Goal: Communication & Community: Connect with others

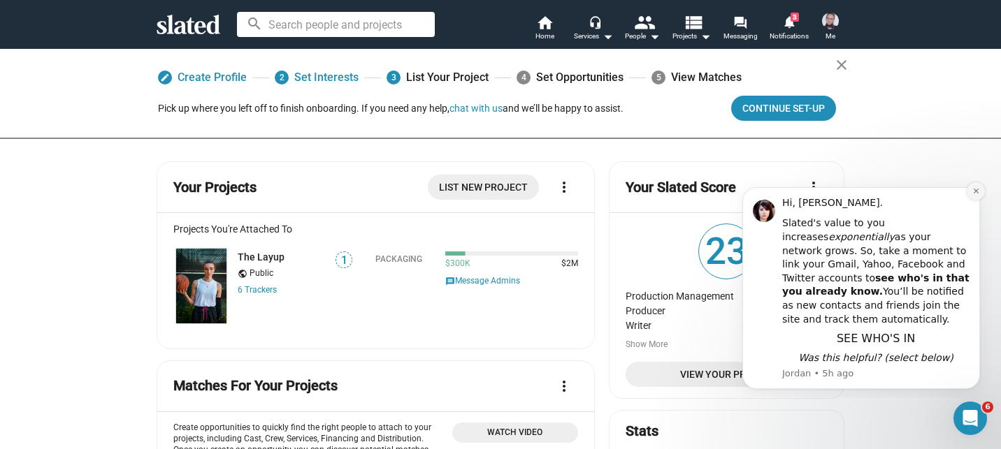
click at [979, 192] on icon "Dismiss notification" at bounding box center [976, 191] width 8 height 8
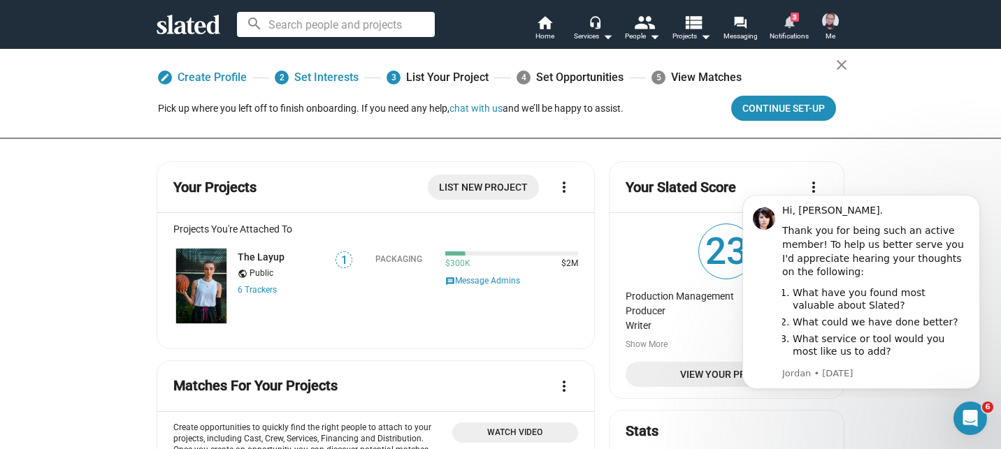
click at [788, 32] on span "Notifications" at bounding box center [789, 36] width 39 height 17
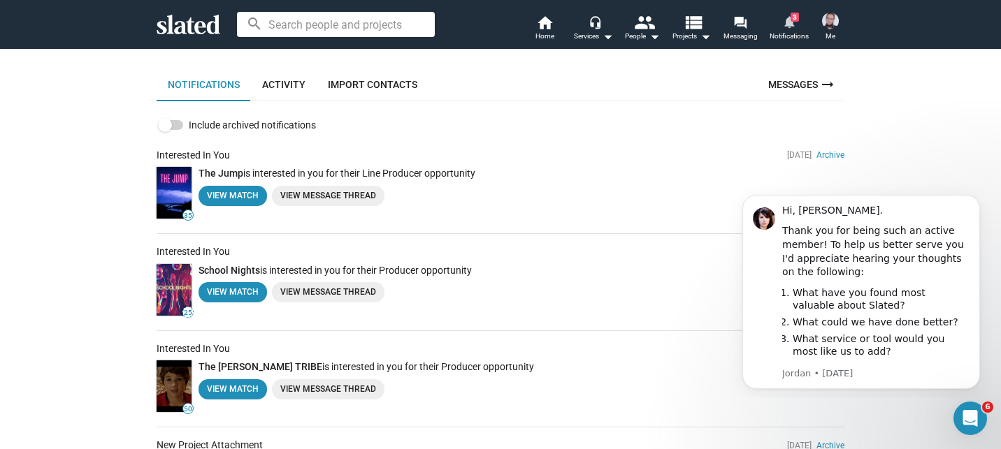
scroll to position [71, 0]
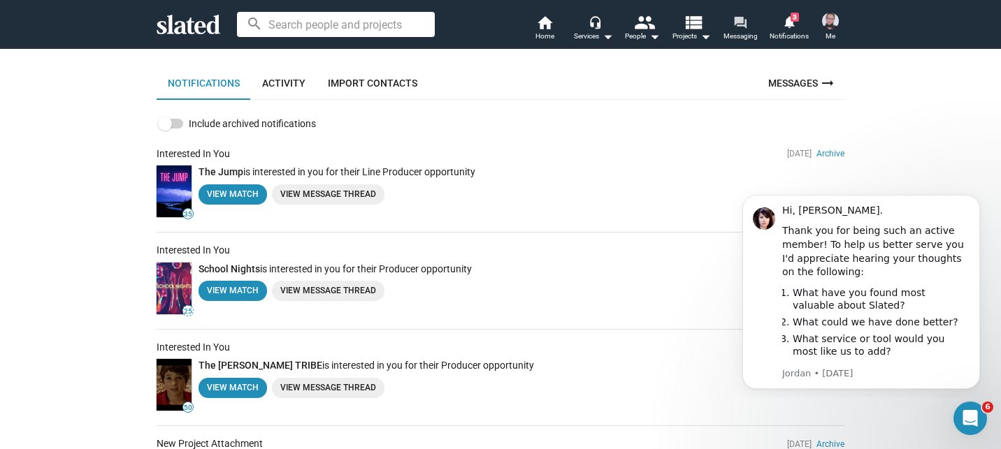
click at [736, 27] on mat-icon "forum" at bounding box center [739, 21] width 13 height 13
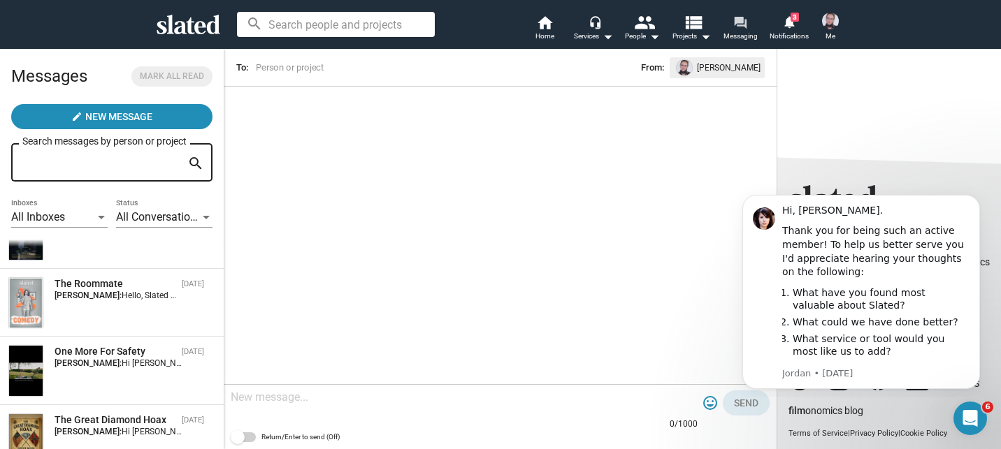
scroll to position [255, 0]
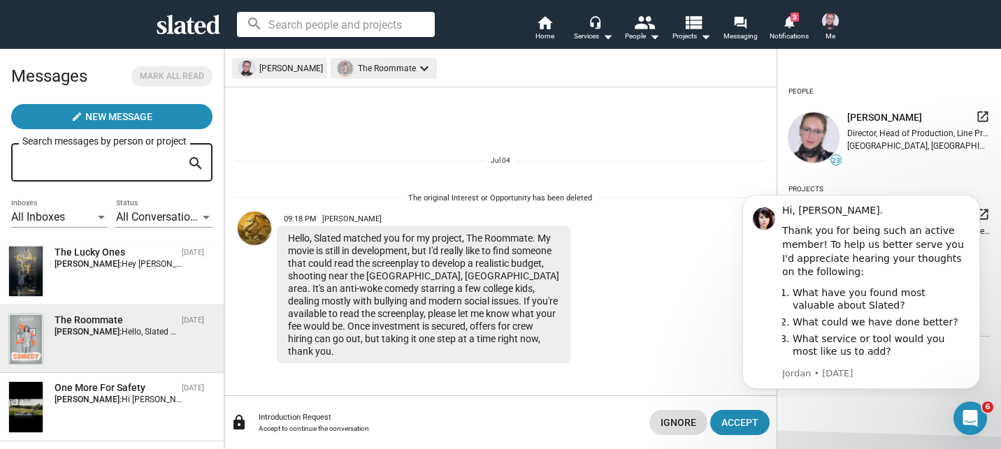
scroll to position [196, 0]
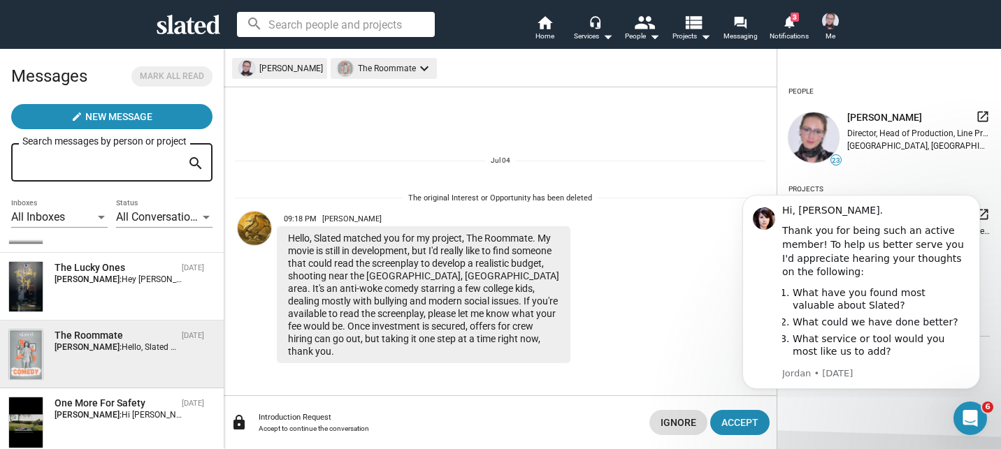
click at [146, 298] on div "The Lucky Ones Aug 28 Sara Krupnick: Hey Leon, Sure, send me some details. Ceru…" at bounding box center [111, 286] width 207 height 51
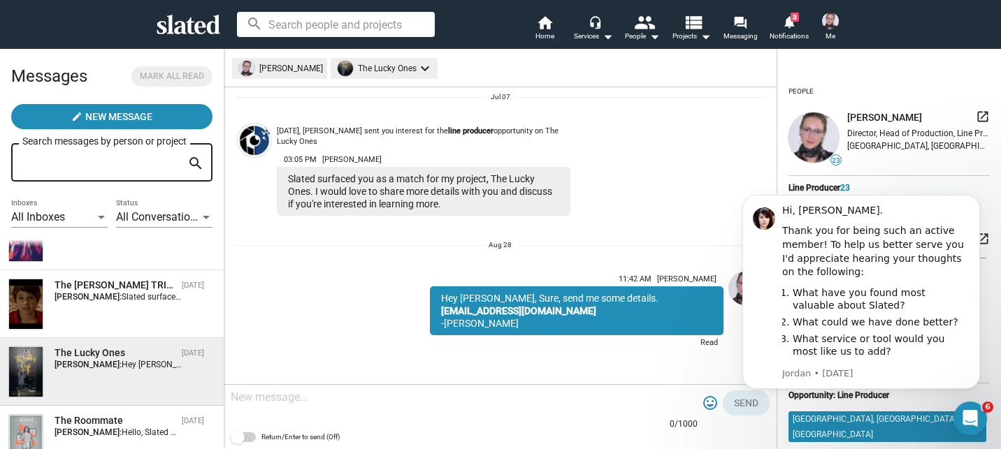
scroll to position [107, 0]
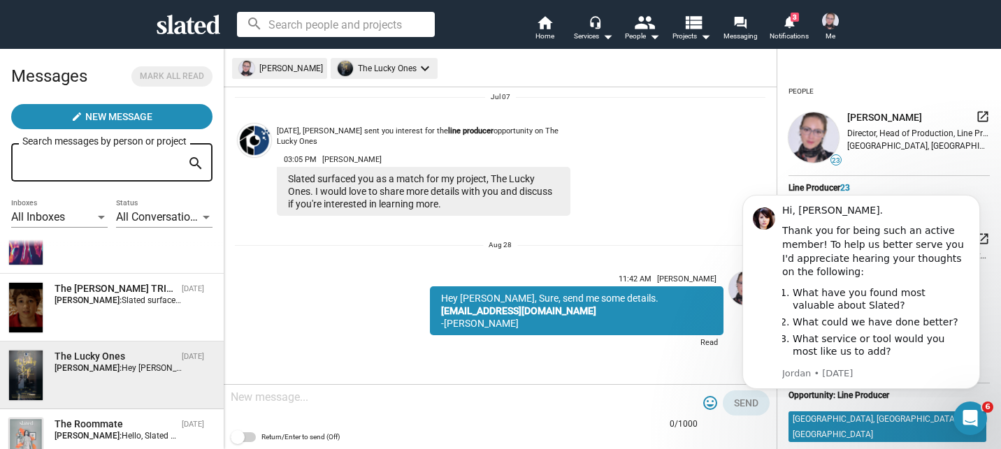
click at [124, 296] on span "Slated surfaced you as a match for my project, The PARKER TRIBE. I would love t…" at bounding box center [437, 301] width 630 height 10
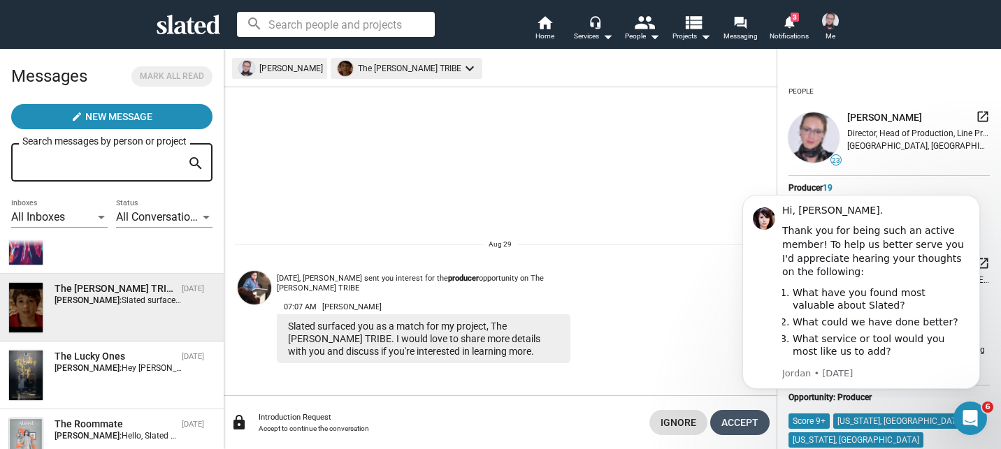
click at [724, 424] on span "Accept" at bounding box center [739, 422] width 37 height 25
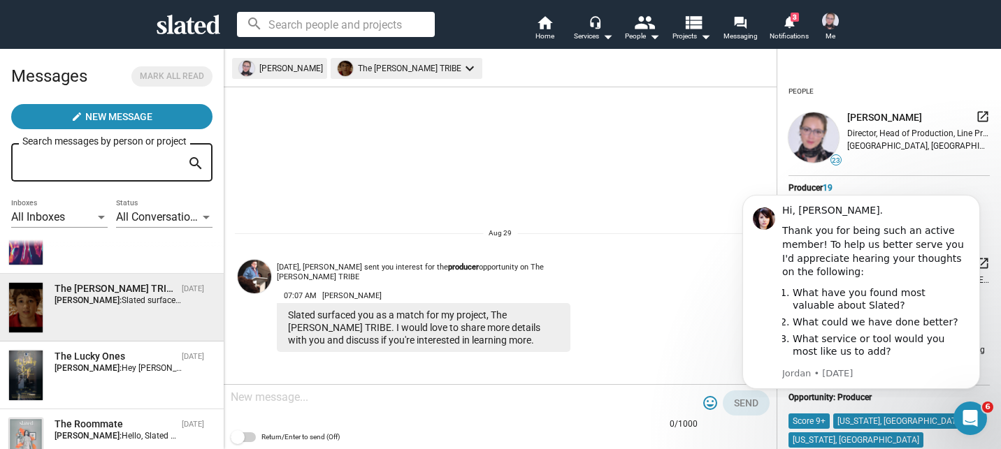
click at [514, 393] on textarea at bounding box center [464, 398] width 467 height 14
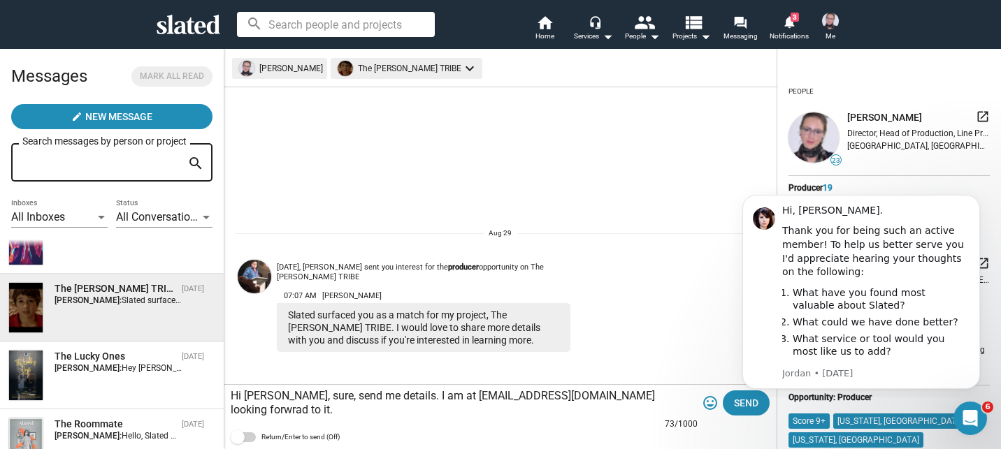
click at [303, 408] on textarea "Hi Jane, sure, send me details. I am at Ceruleanfilms@gmail.com looking forwrad…" at bounding box center [464, 403] width 467 height 28
click at [361, 405] on textarea "Hi Jane, sure, send me details. I am at Ceruleanfilms@gmail.com looking forward…" at bounding box center [464, 403] width 467 height 28
type textarea "Hi [PERSON_NAME], sure, send me details. I am at [EMAIL_ADDRESS][DOMAIN_NAME] l…"
click at [734, 390] on body "Hi, Sara. Thank you for being such an active member! To help us better serve yo…" at bounding box center [861, 290] width 268 height 204
click at [741, 398] on span "Send" at bounding box center [746, 403] width 24 height 25
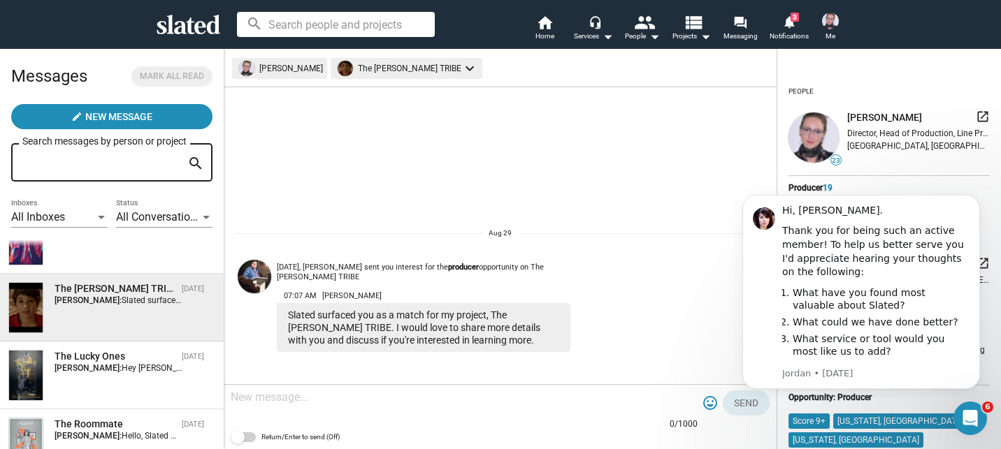
scroll to position [41, 0]
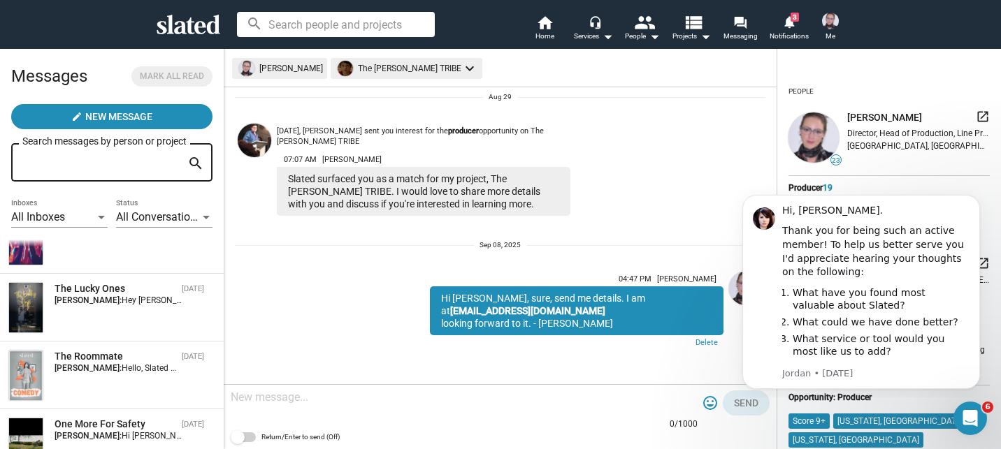
click at [257, 131] on img at bounding box center [255, 141] width 34 height 34
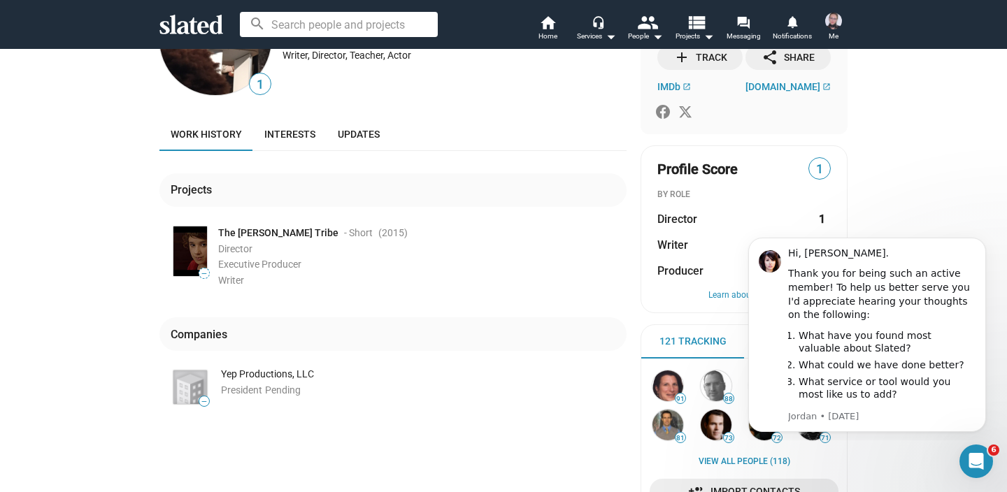
scroll to position [100, 0]
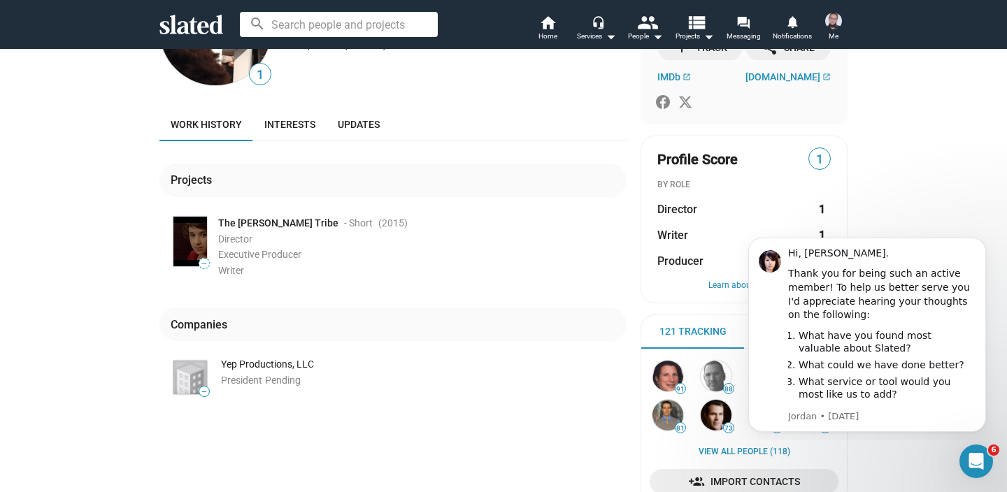
click at [266, 219] on span "The [PERSON_NAME] Tribe" at bounding box center [278, 223] width 120 height 13
click at [229, 226] on span "The [PERSON_NAME] Tribe" at bounding box center [278, 223] width 120 height 13
click at [202, 230] on img at bounding box center [190, 242] width 34 height 50
click at [244, 218] on span "The [PERSON_NAME] Tribe" at bounding box center [278, 223] width 120 height 13
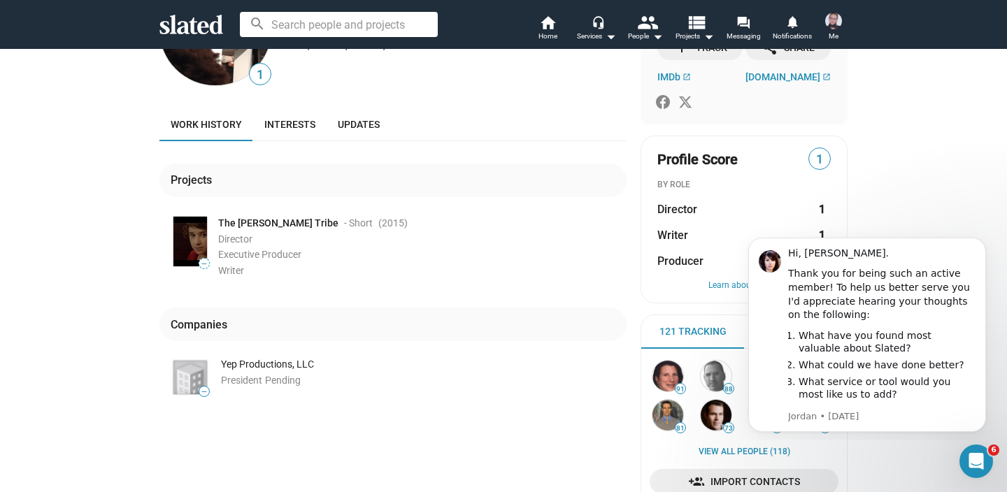
click at [244, 275] on span "Writer" at bounding box center [231, 270] width 26 height 11
click at [256, 264] on div "Writer" at bounding box center [422, 270] width 408 height 13
click at [209, 255] on span "—" at bounding box center [190, 241] width 39 height 55
click at [199, 247] on img at bounding box center [190, 242] width 34 height 50
click at [230, 229] on span "The [PERSON_NAME] Tribe" at bounding box center [278, 223] width 120 height 13
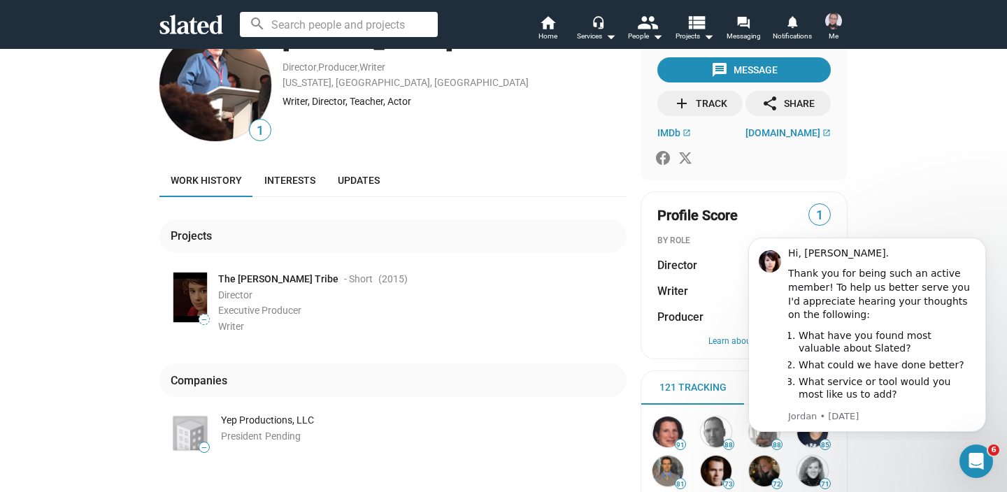
scroll to position [0, 0]
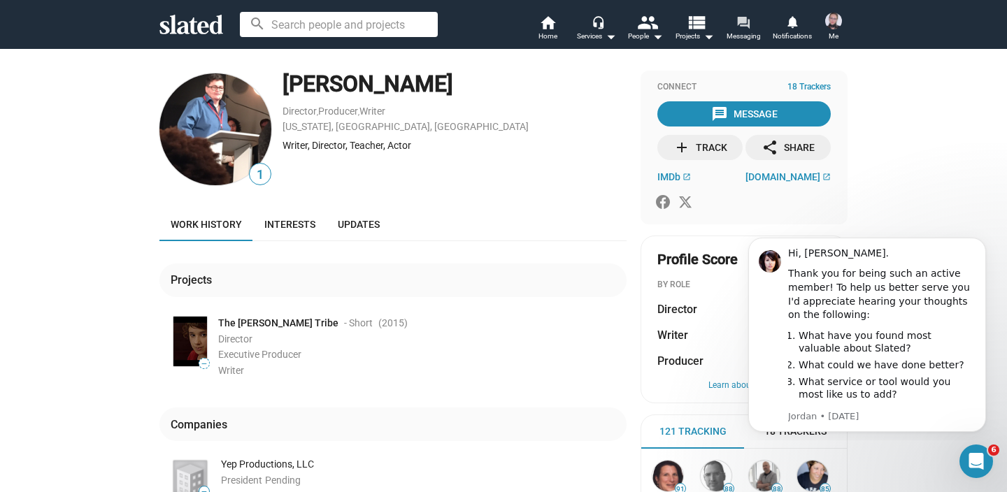
click at [747, 27] on mat-icon "forum" at bounding box center [742, 21] width 13 height 13
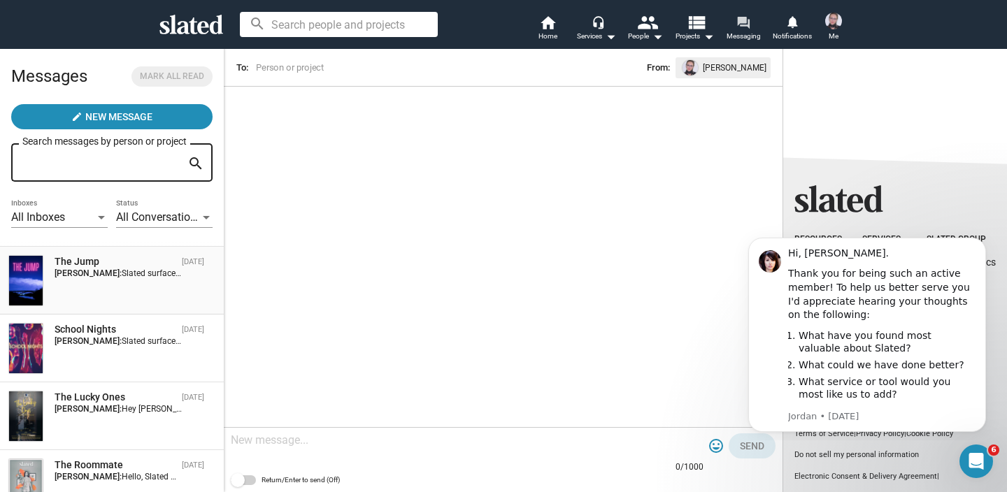
scroll to position [80, 0]
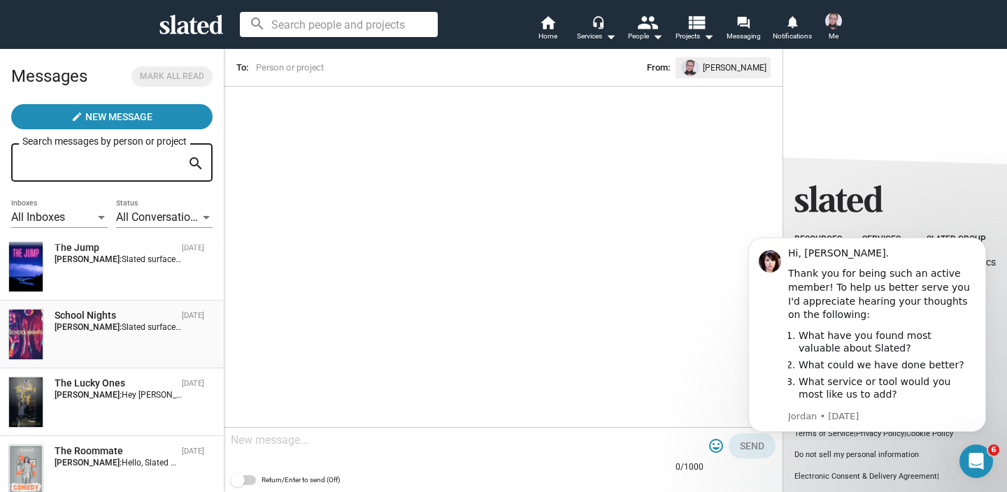
click at [92, 318] on div "School Nights" at bounding box center [116, 315] width 122 height 13
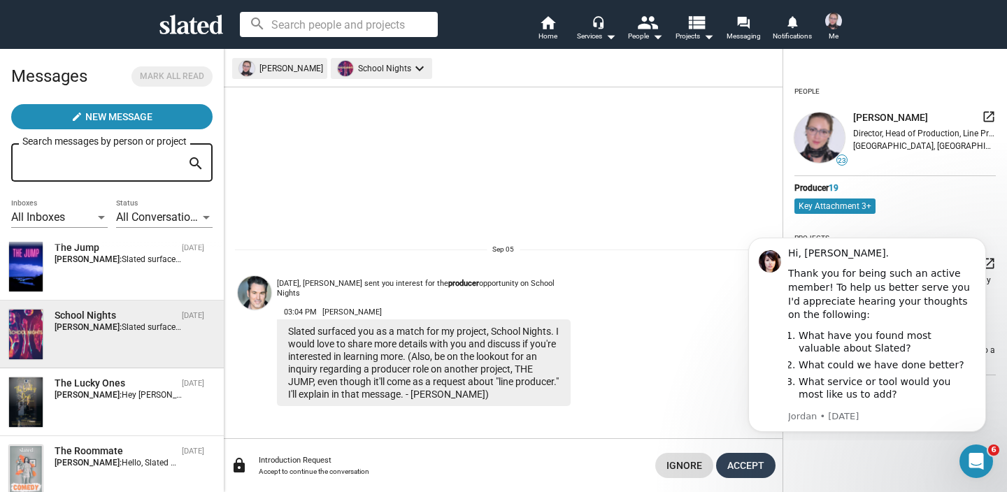
click at [727, 449] on span "Accept" at bounding box center [745, 465] width 37 height 25
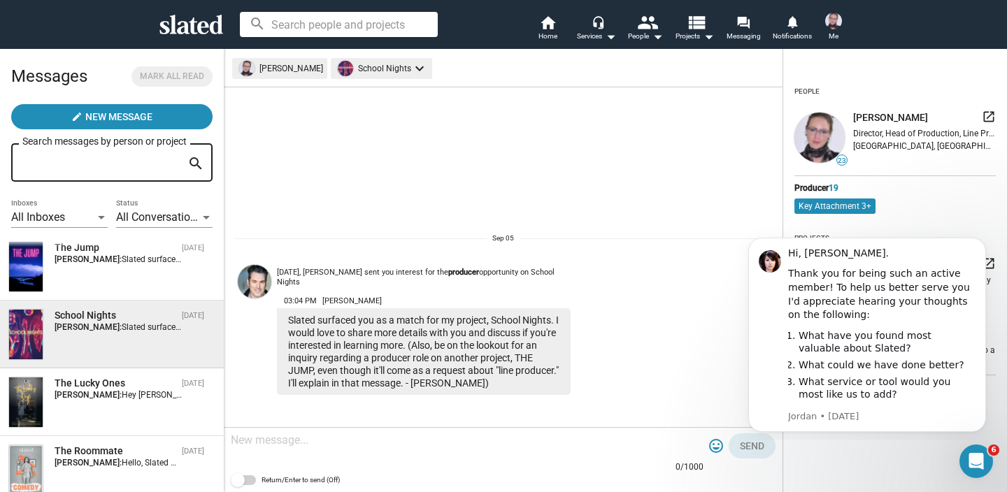
click at [430, 441] on textarea at bounding box center [467, 440] width 473 height 14
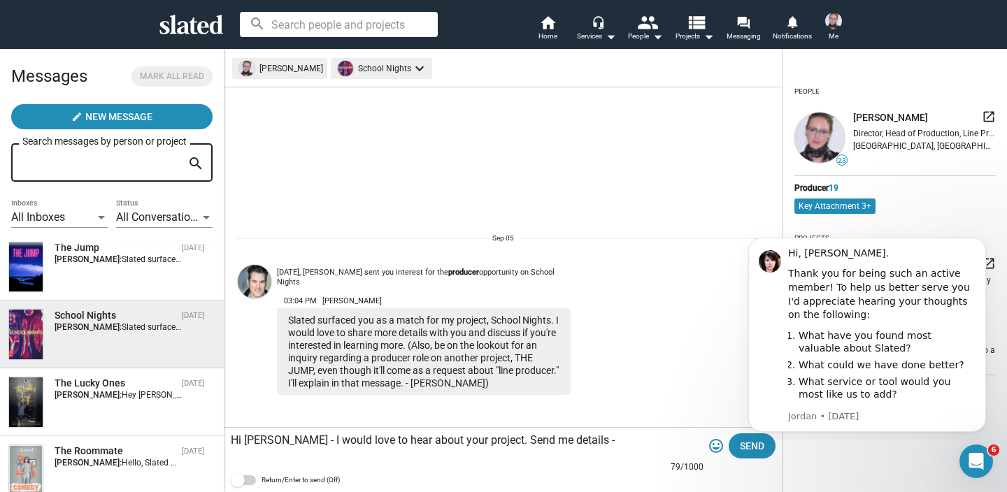
drag, startPoint x: 575, startPoint y: 440, endPoint x: 693, endPoint y: 444, distance: 118.2
click at [693, 444] on textarea "Hi [PERSON_NAME] - I would love to hear about your project. Send me details - […" at bounding box center [467, 440] width 473 height 14
click at [684, 444] on textarea "Hi [PERSON_NAME] - I would love to hear about your project. Send me details - […" at bounding box center [467, 440] width 473 height 14
click at [646, 439] on textarea "Hi [PERSON_NAME] - I would love to hear about your project. Send me details - […" at bounding box center [467, 446] width 473 height 28
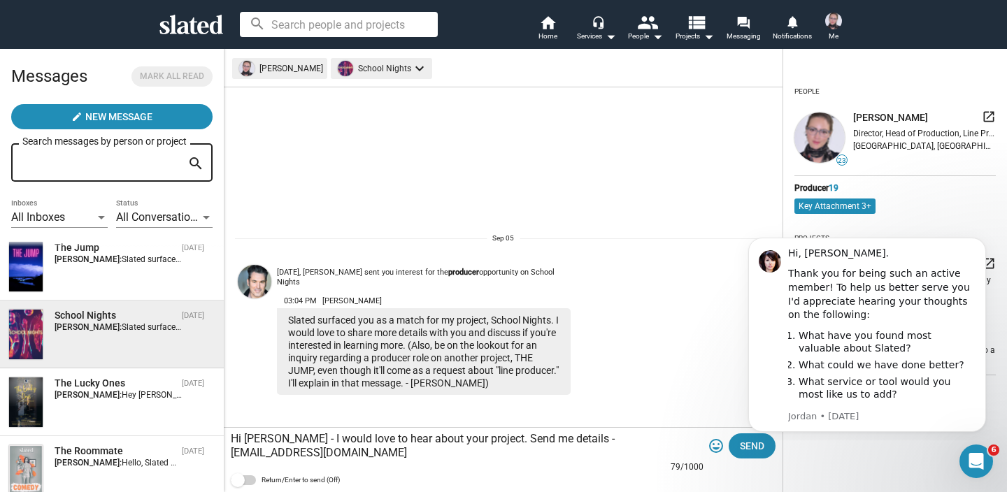
click at [637, 448] on textarea "Hi [PERSON_NAME] - I would love to hear about your project. Send me details - […" at bounding box center [467, 446] width 473 height 28
type textarea "Hi [PERSON_NAME] - I would love to hear about your project. Send me details - […"
click at [721, 449] on form "Hi [PERSON_NAME] - I would love to hear about your project. Send me details - […" at bounding box center [503, 460] width 545 height 64
click at [740, 449] on span "Send" at bounding box center [752, 445] width 24 height 25
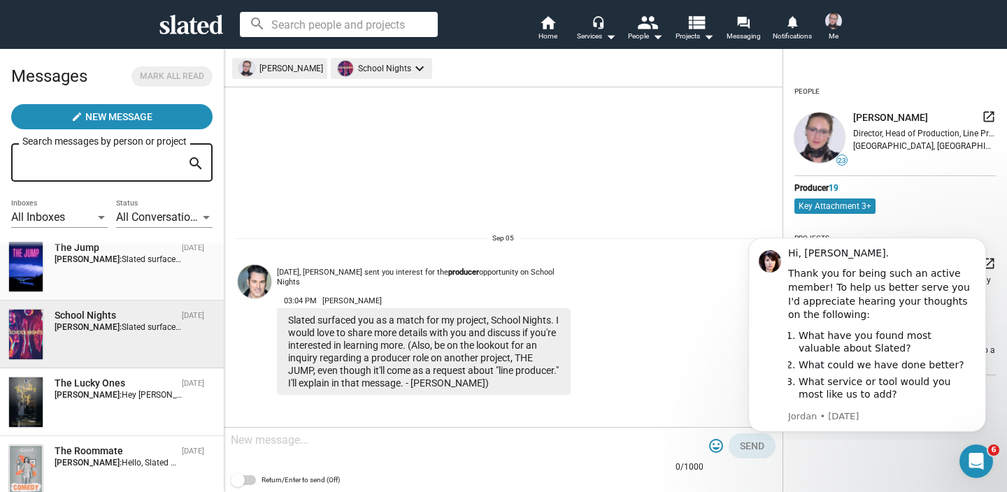
scroll to position [13, 0]
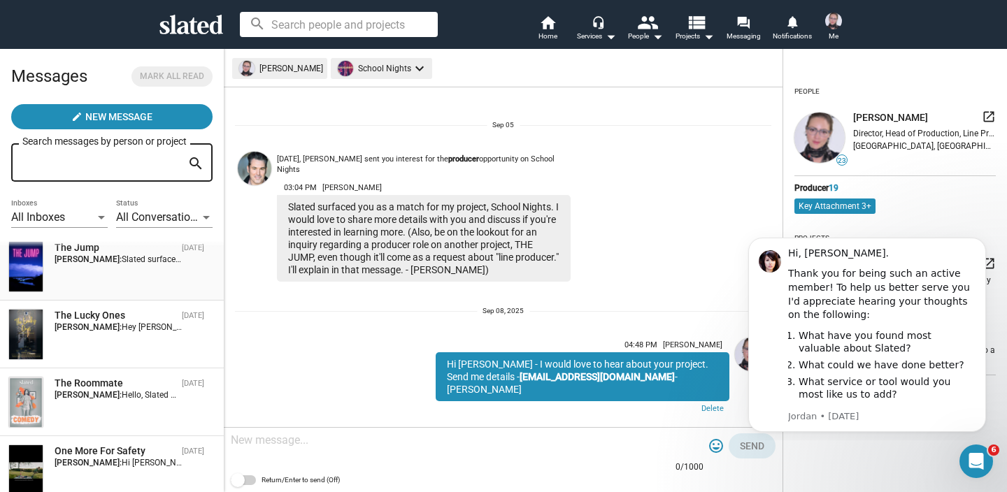
click at [111, 271] on div "The Jump [DATE] [PERSON_NAME]: Slated surfaced you as a match for my project, T…" at bounding box center [111, 266] width 207 height 51
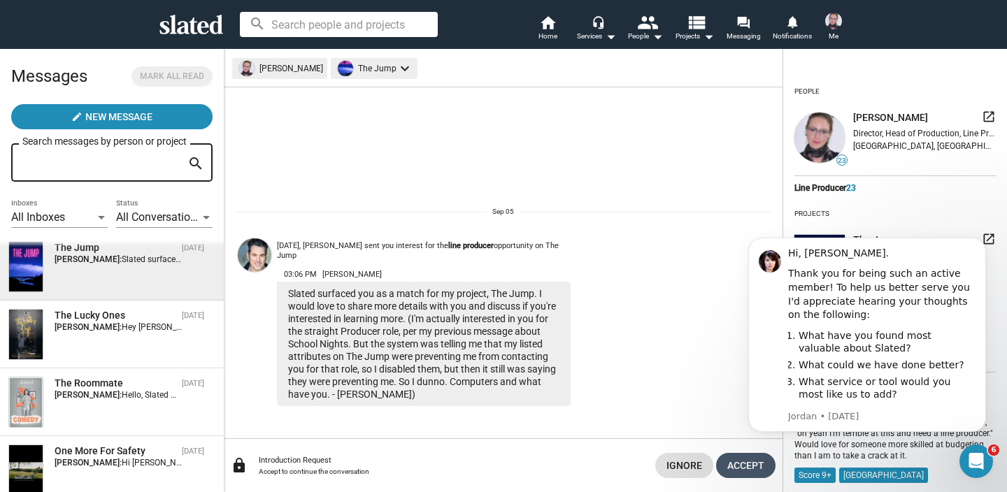
click at [742, 449] on span "Accept" at bounding box center [745, 465] width 37 height 25
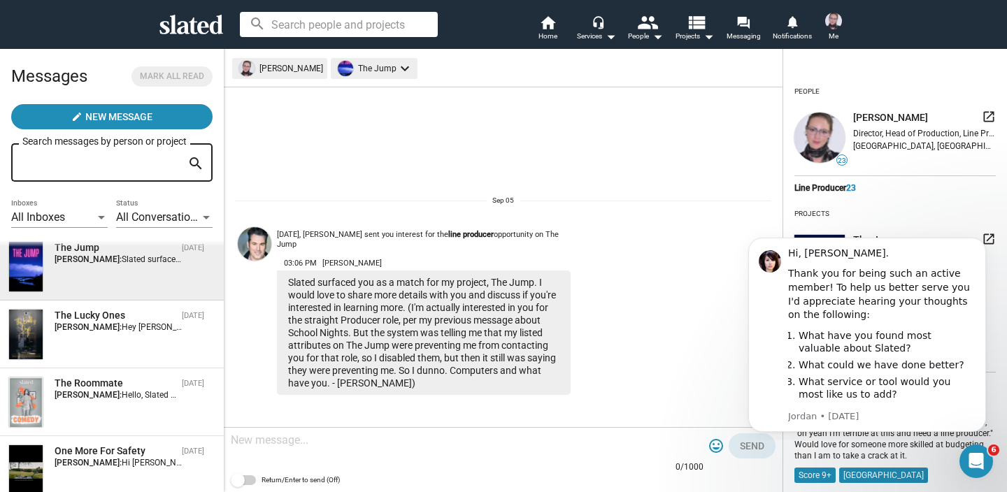
click at [263, 260] on img at bounding box center [255, 244] width 34 height 34
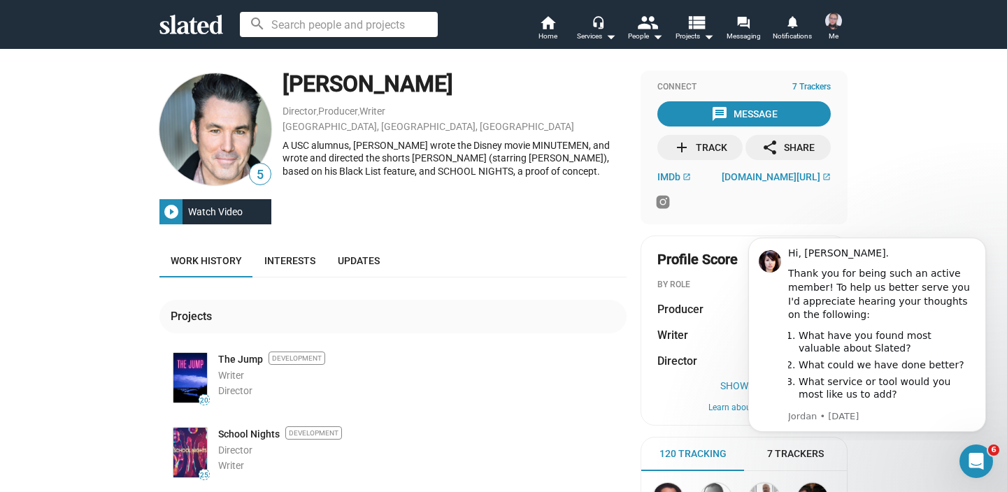
drag, startPoint x: 417, startPoint y: 80, endPoint x: 287, endPoint y: 82, distance: 130.0
click at [287, 82] on div "[PERSON_NAME]" at bounding box center [454, 84] width 344 height 30
copy div "[PERSON_NAME]"
click at [679, 178] on span "IMDb" at bounding box center [668, 176] width 23 height 11
click at [764, 188] on div "Connect 7 Trackers message Message add Track share Share IMDb open_in_new linkt…" at bounding box center [743, 148] width 207 height 154
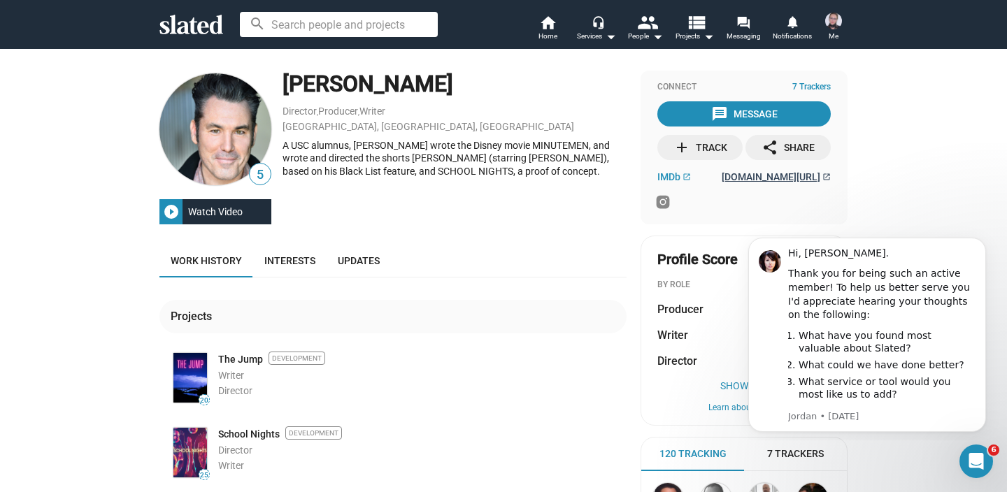
click at [764, 176] on span "linktr.ee/johnnykilloran" at bounding box center [770, 176] width 99 height 11
click at [296, 262] on span "Interests" at bounding box center [289, 260] width 51 height 11
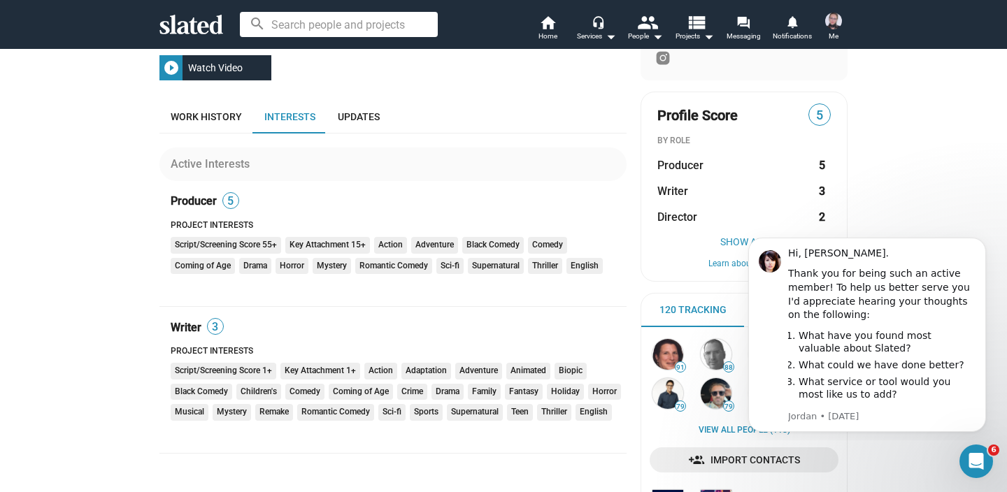
scroll to position [74, 0]
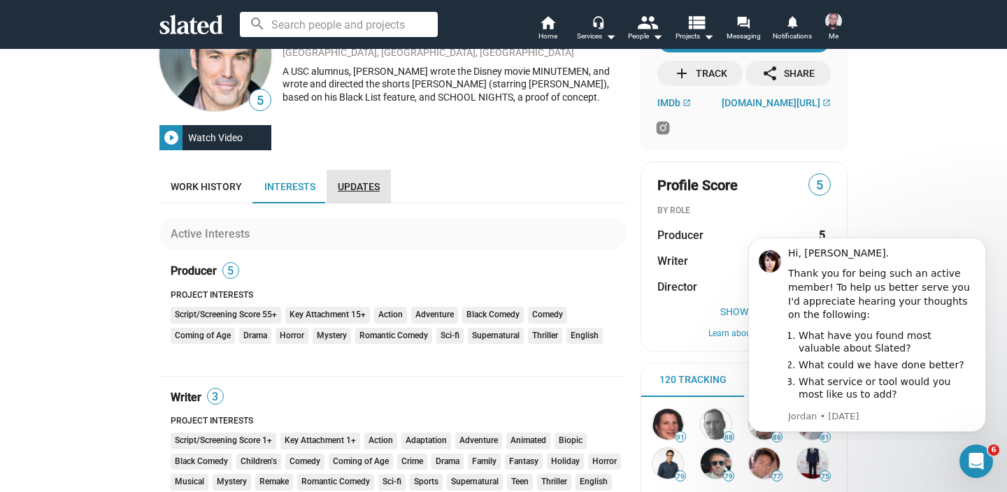
click at [336, 196] on link "Updates" at bounding box center [358, 187] width 64 height 34
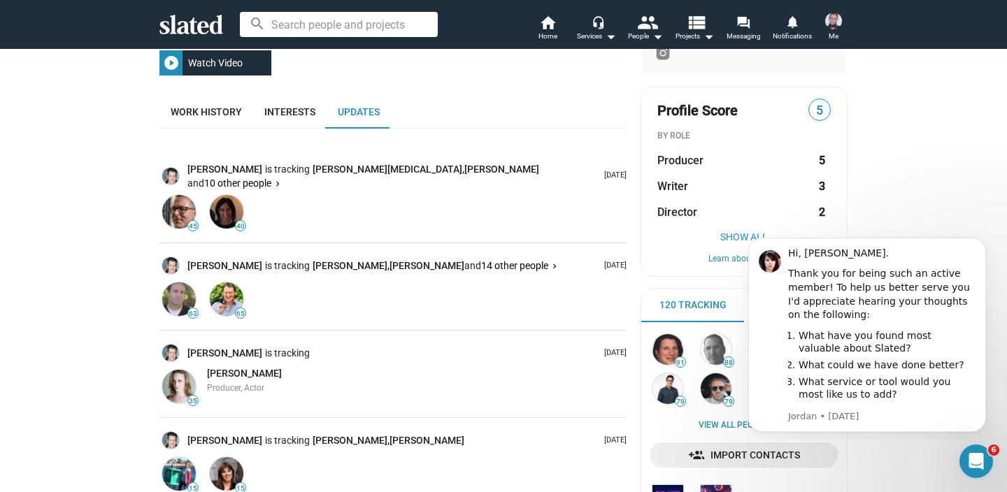
scroll to position [151, 0]
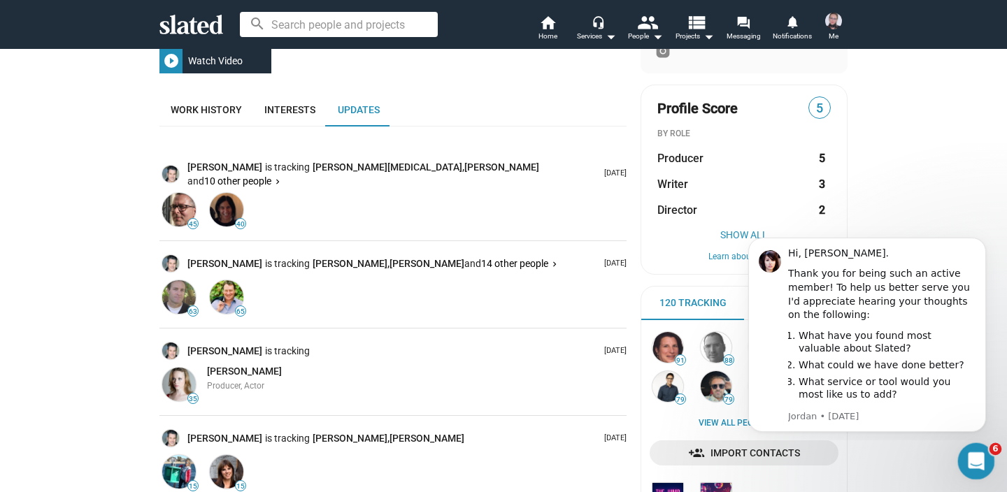
click at [974, 464] on icon "Open Intercom Messenger" at bounding box center [974, 459] width 23 height 23
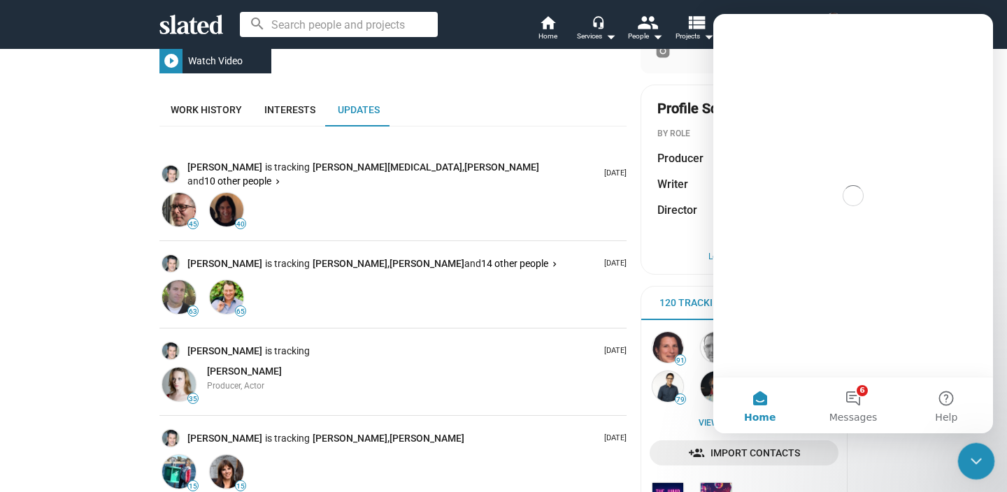
scroll to position [0, 0]
click at [974, 455] on icon "Close Intercom Messenger" at bounding box center [973, 459] width 17 height 17
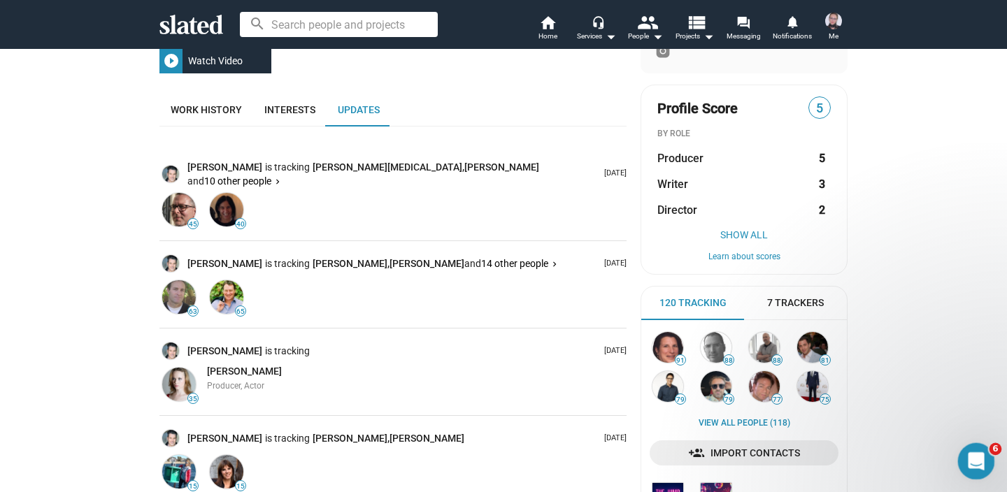
click at [974, 456] on icon "Open Intercom Messenger" at bounding box center [974, 459] width 10 height 11
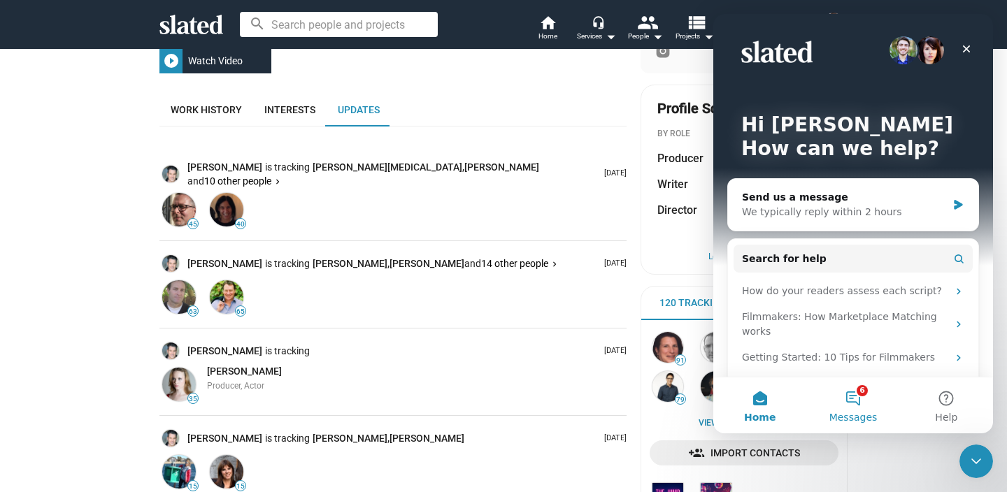
click at [850, 395] on button "6 Messages" at bounding box center [852, 405] width 93 height 56
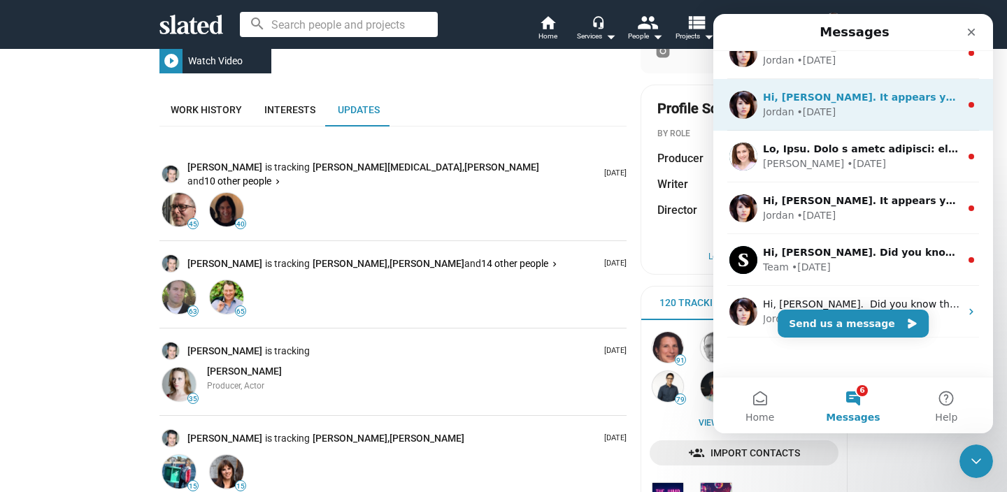
scroll to position [92, 0]
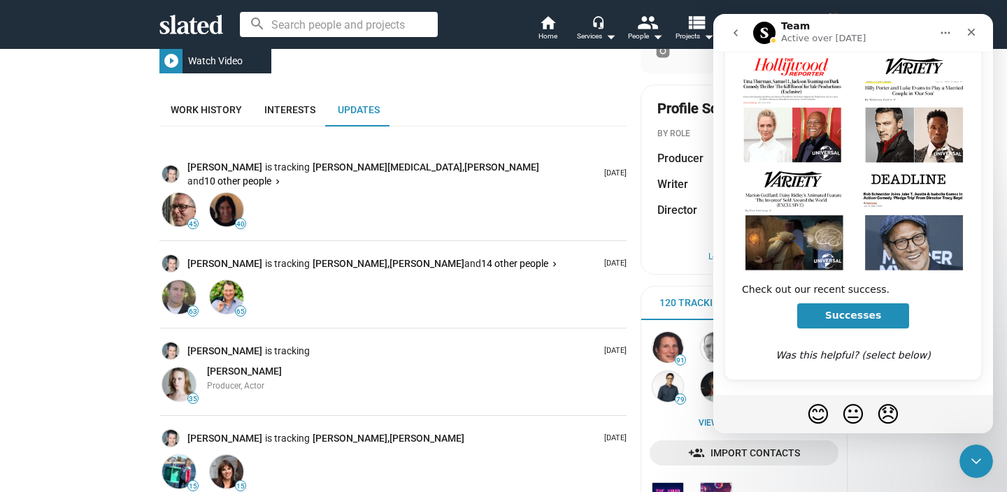
scroll to position [231, 0]
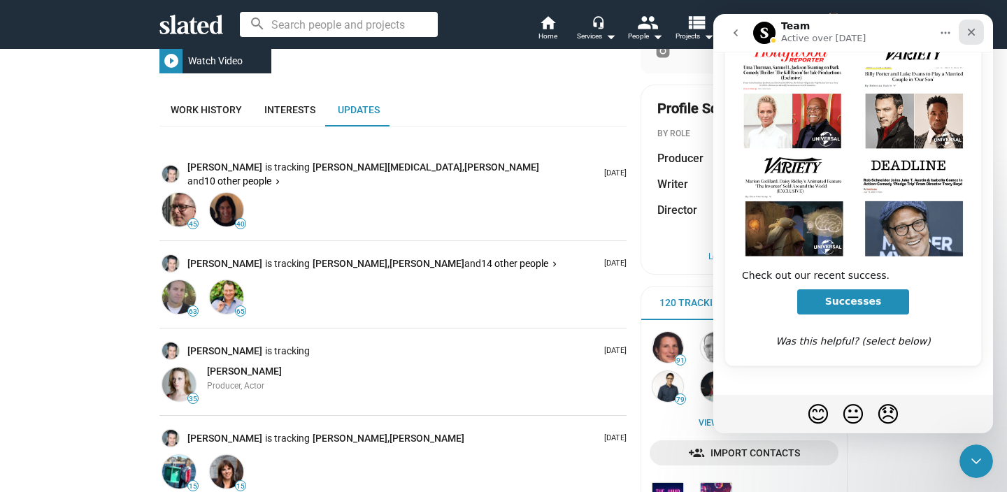
click at [973, 38] on div "Close" at bounding box center [970, 32] width 25 height 25
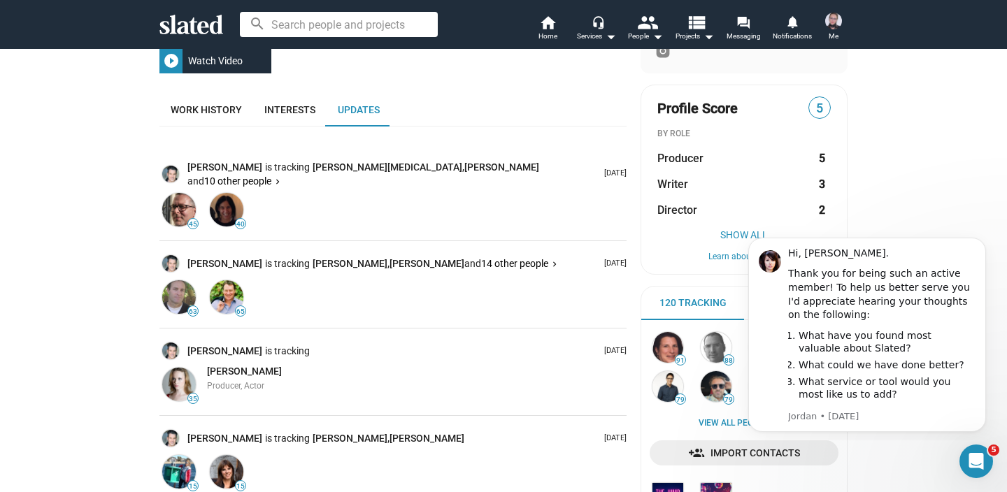
scroll to position [0, 0]
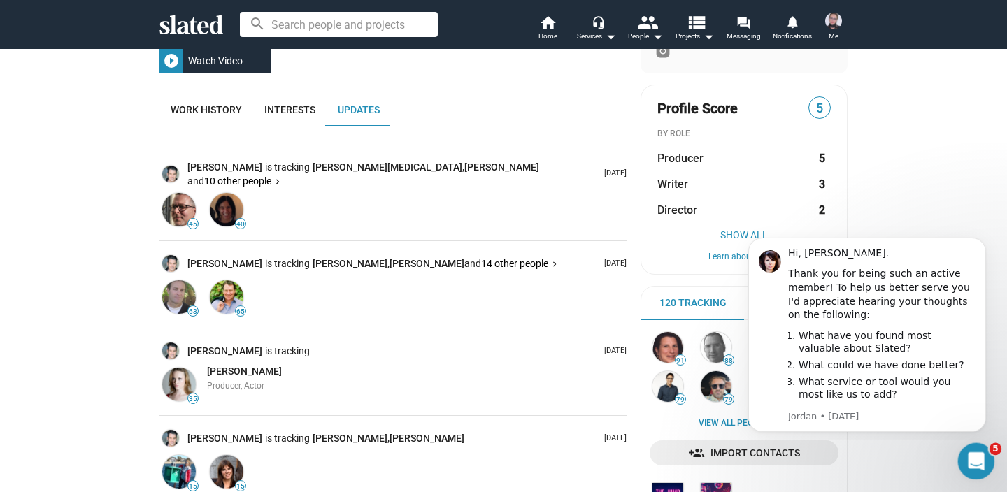
click at [986, 454] on div "Open Intercom Messenger" at bounding box center [974, 459] width 46 height 46
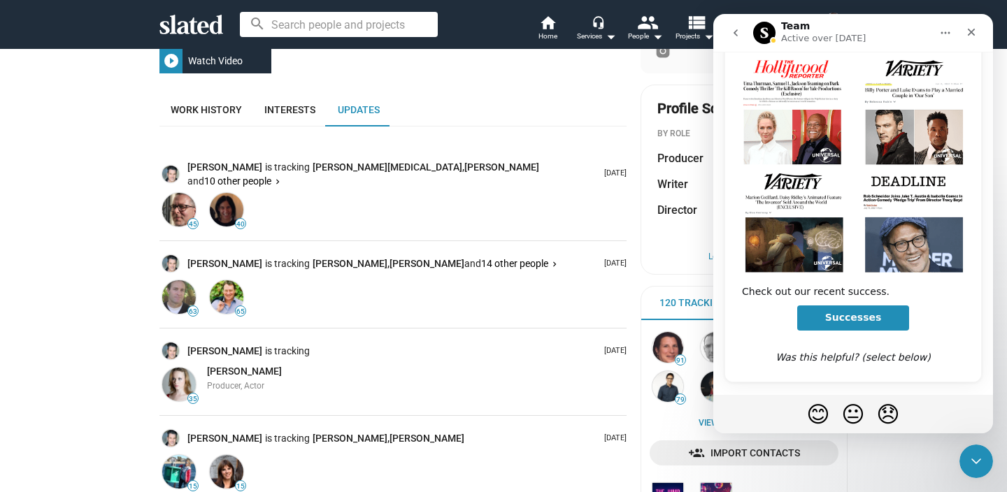
scroll to position [231, 0]
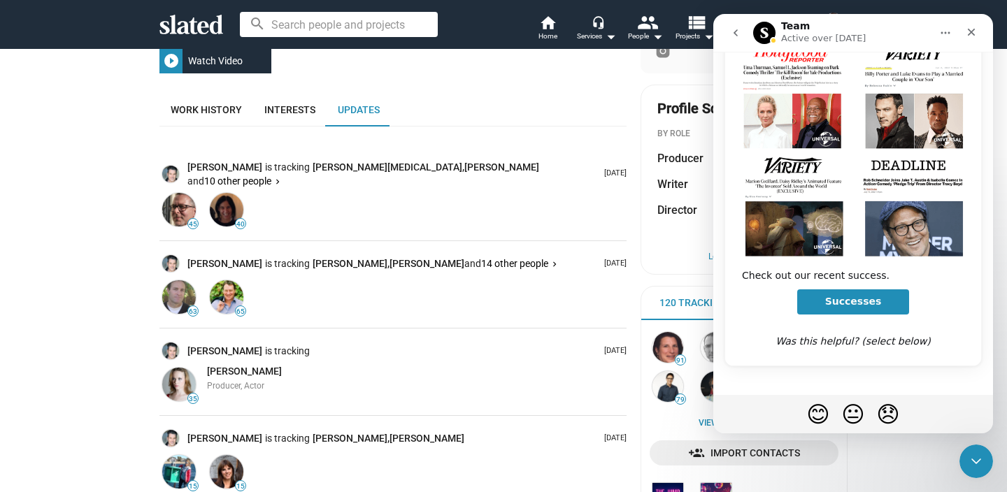
click at [736, 28] on icon "go back" at bounding box center [735, 32] width 11 height 11
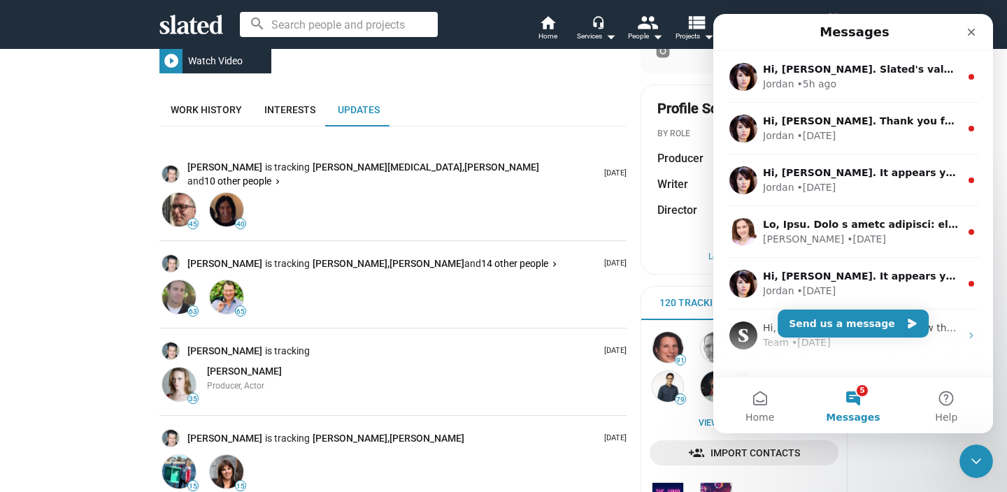
scroll to position [0, 0]
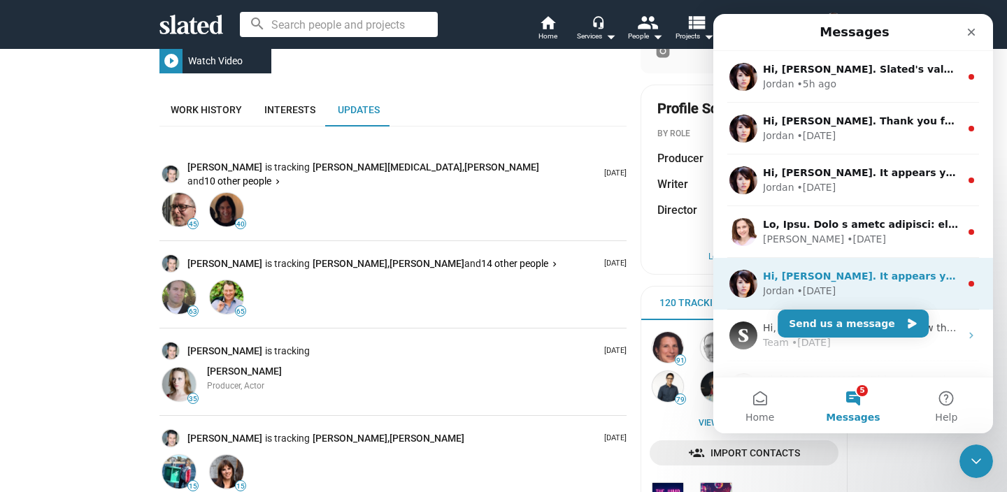
click at [837, 283] on div "Hi, Sara. It appears you are only tracking 0 Slated members. Slated's value to …" at bounding box center [861, 276] width 197 height 15
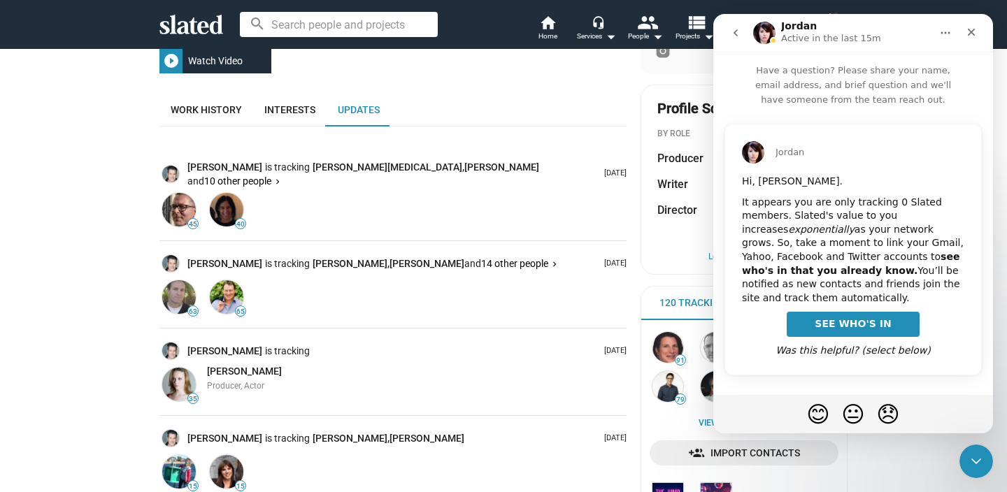
scroll to position [8, 0]
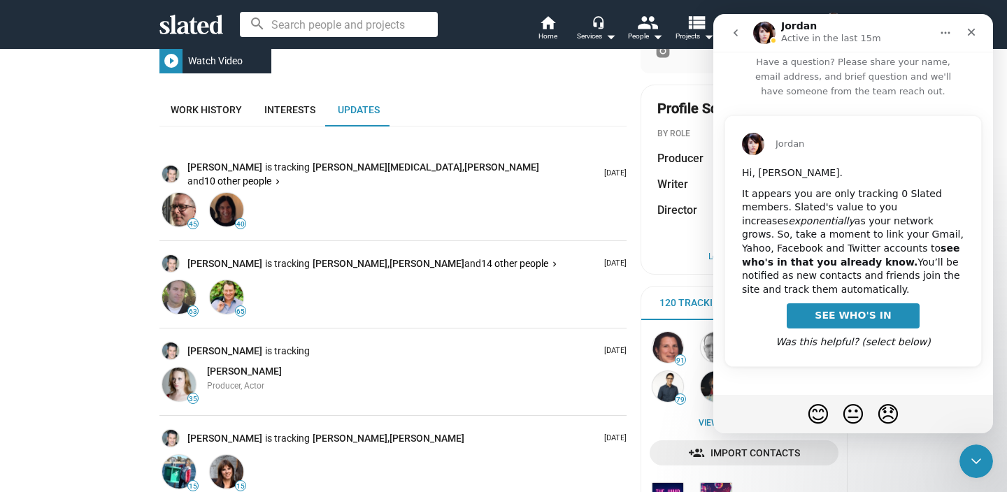
click at [739, 34] on icon "go back" at bounding box center [735, 32] width 11 height 11
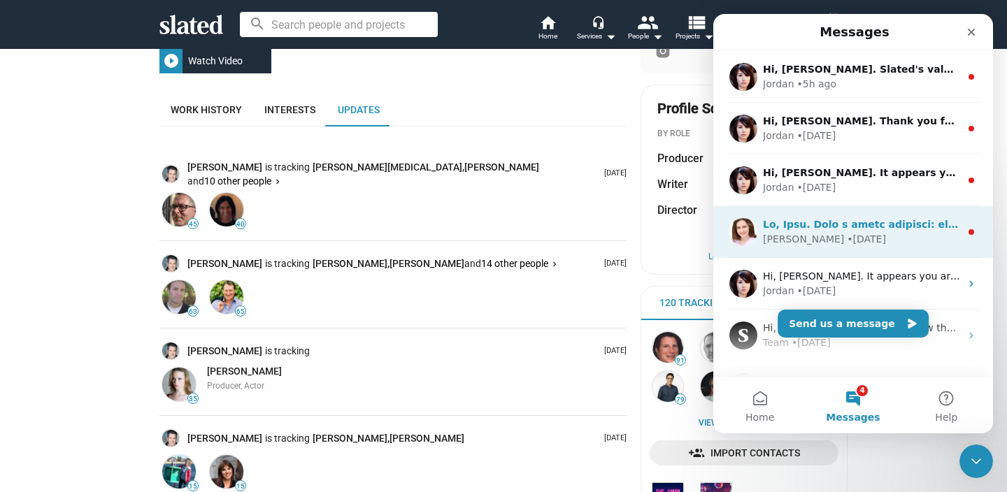
click at [846, 245] on div "• 9w ago" at bounding box center [865, 239] width 39 height 15
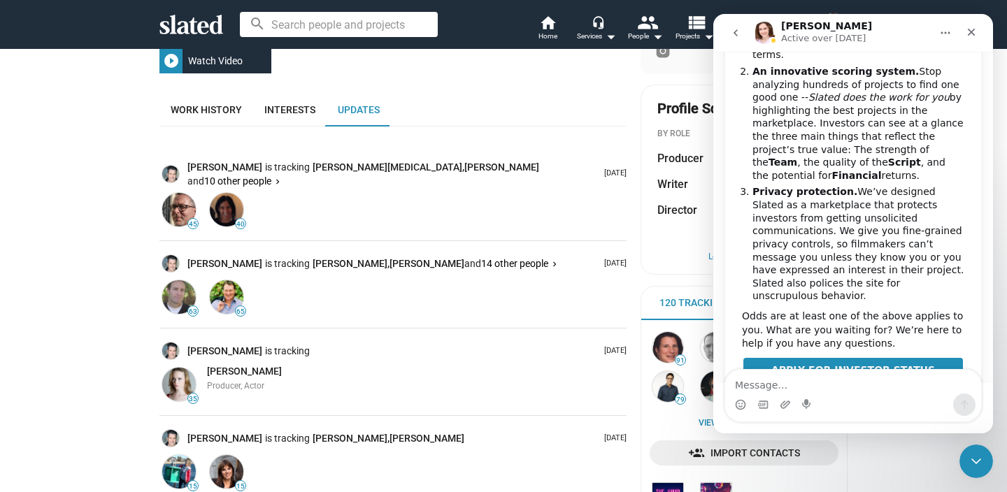
scroll to position [367, 0]
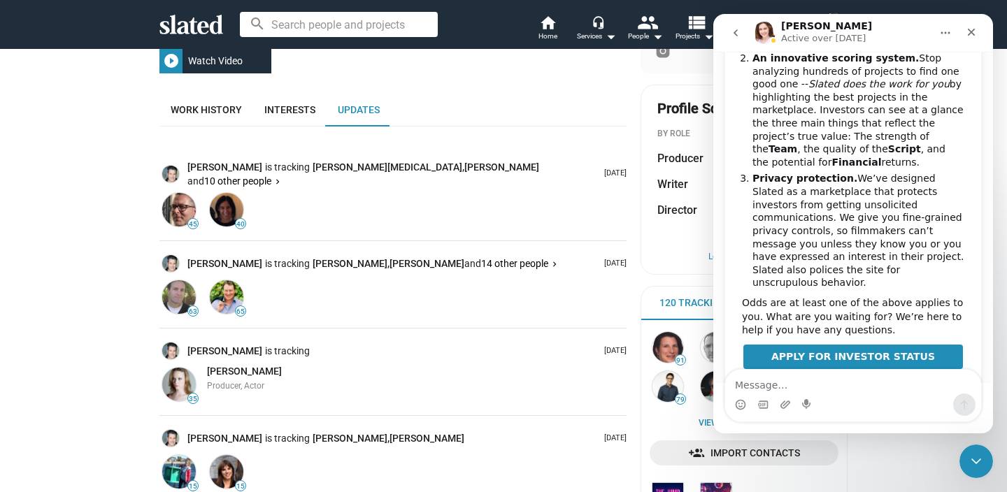
click at [737, 34] on icon "go back" at bounding box center [735, 32] width 11 height 11
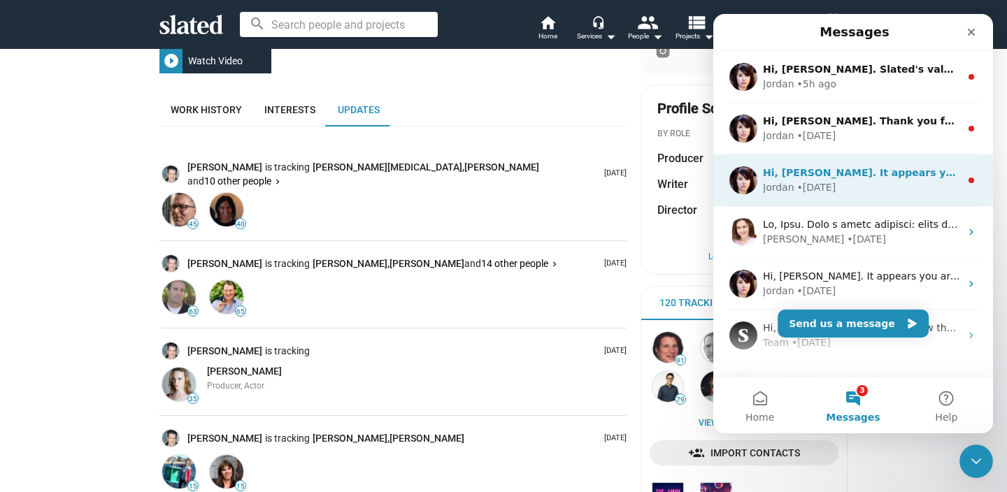
click at [821, 185] on div "• 1w ago" at bounding box center [816, 187] width 39 height 15
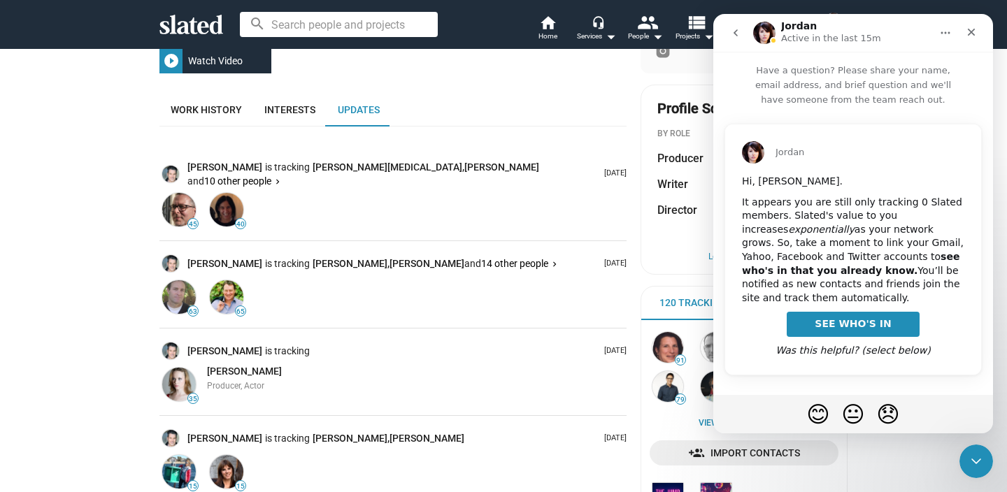
scroll to position [8, 0]
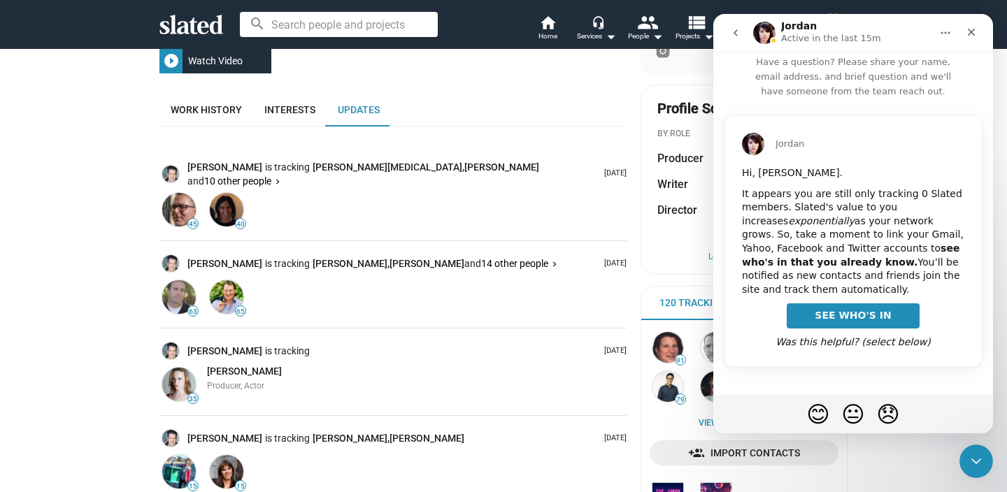
click at [733, 38] on icon "go back" at bounding box center [735, 32] width 11 height 11
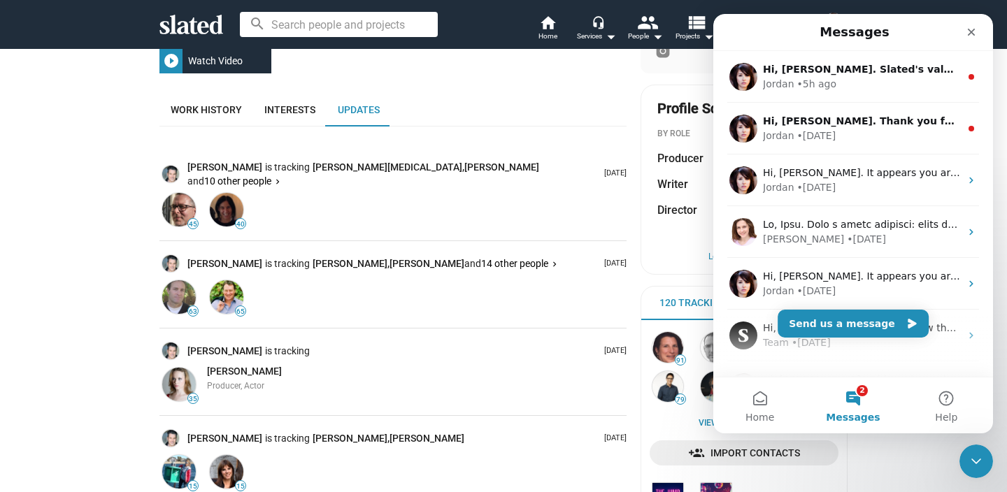
scroll to position [0, 0]
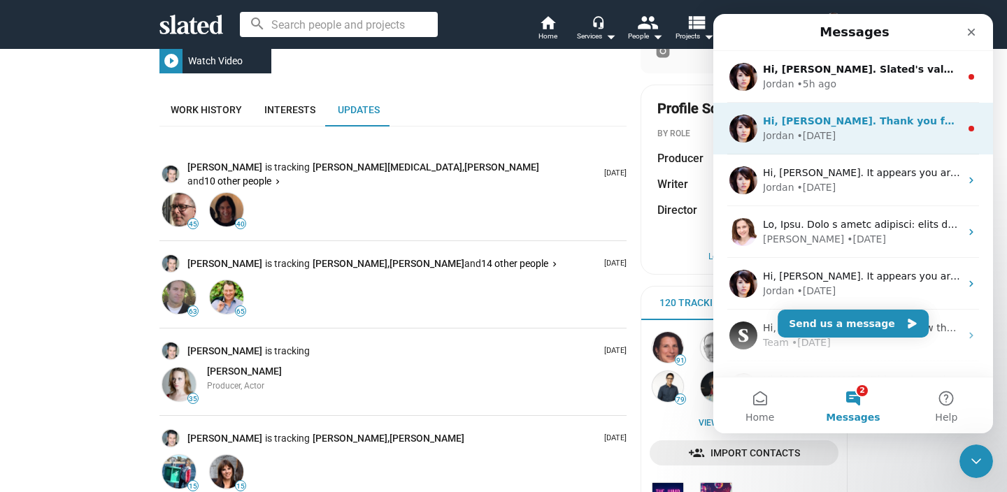
click at [797, 138] on div "• 4d ago" at bounding box center [816, 136] width 39 height 15
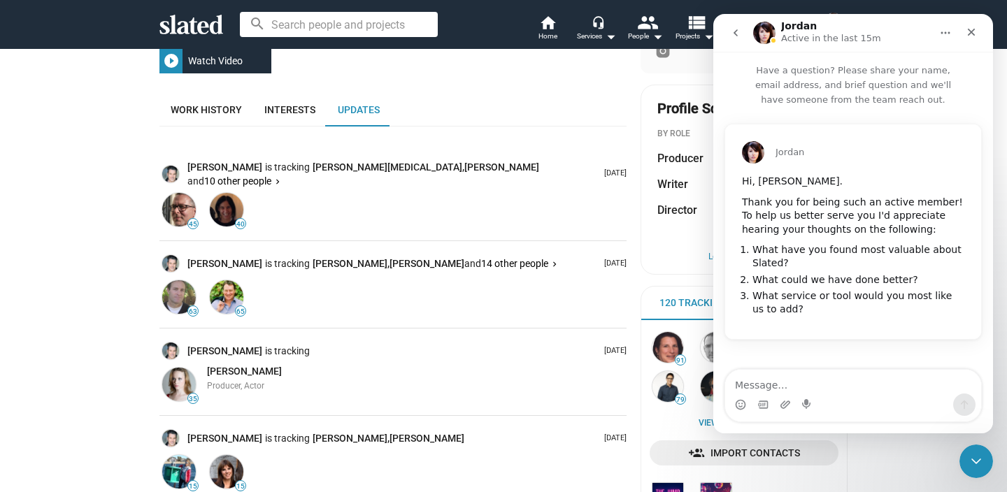
click at [739, 36] on icon "go back" at bounding box center [735, 32] width 11 height 11
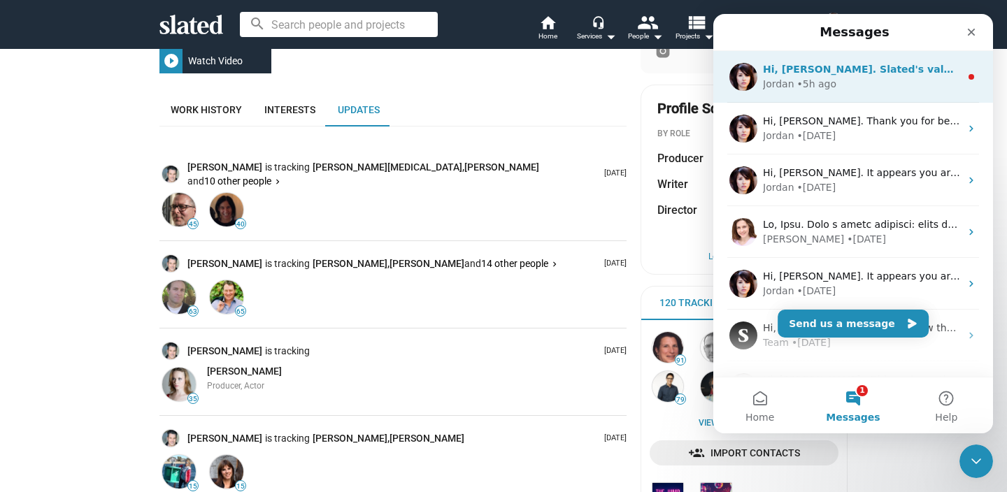
click at [812, 96] on div "Hi, Sara. Slated's value to you increases exponentially as your network grows. …" at bounding box center [853, 77] width 280 height 52
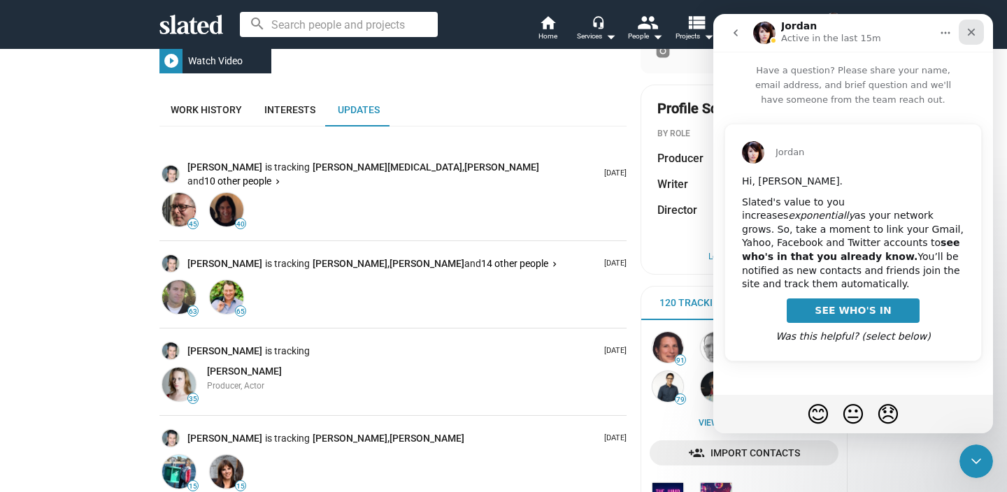
click at [964, 40] on div "Close" at bounding box center [970, 32] width 25 height 25
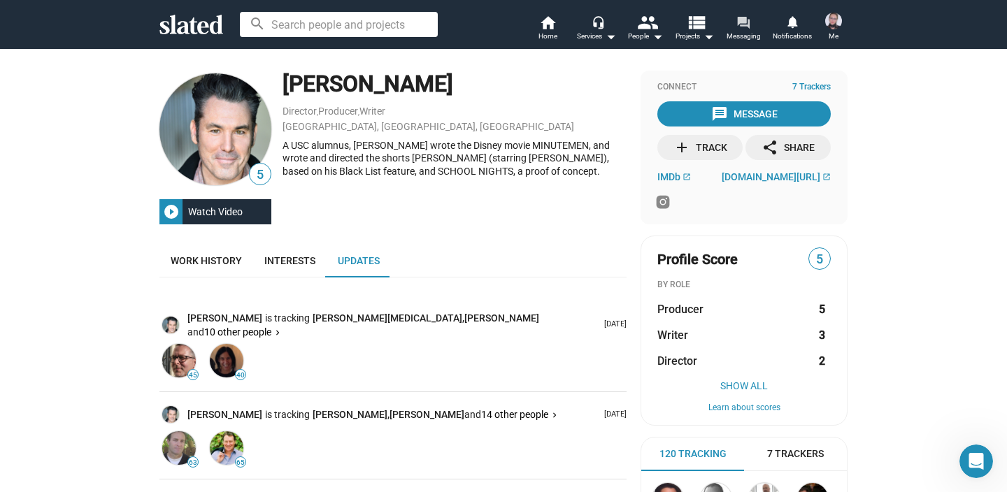
click at [727, 43] on span "Messaging" at bounding box center [743, 36] width 34 height 17
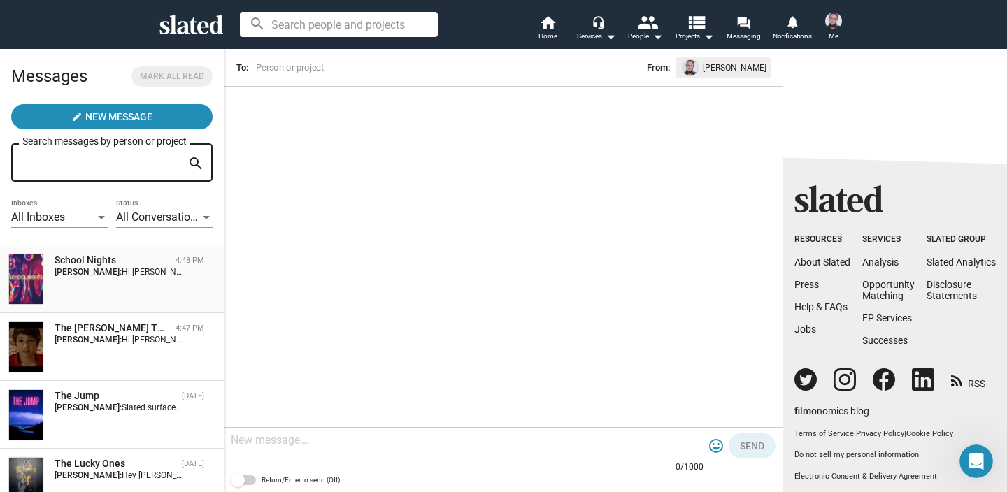
click at [114, 280] on div "School Nights 4:48 PM Sara Krupnick: Hi Johnny - I would love to hear about you…" at bounding box center [111, 279] width 207 height 51
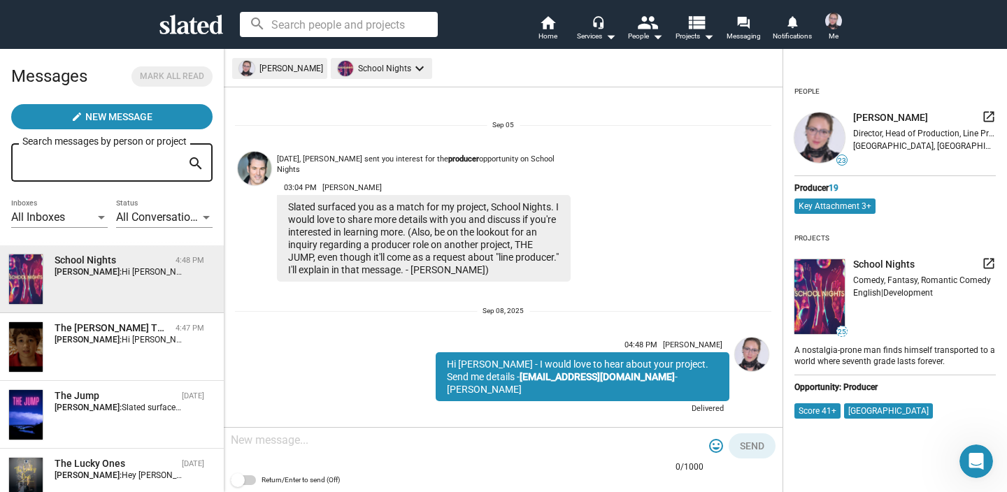
scroll to position [6, 0]
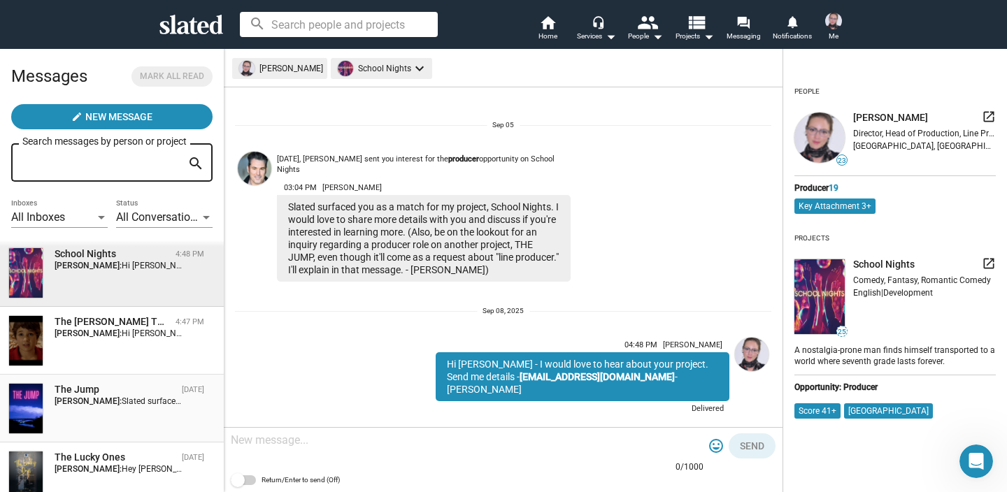
click at [119, 383] on span "The Jump [DATE] [PERSON_NAME]: Slated surfaced you as a match for my project, T…" at bounding box center [112, 409] width 224 height 68
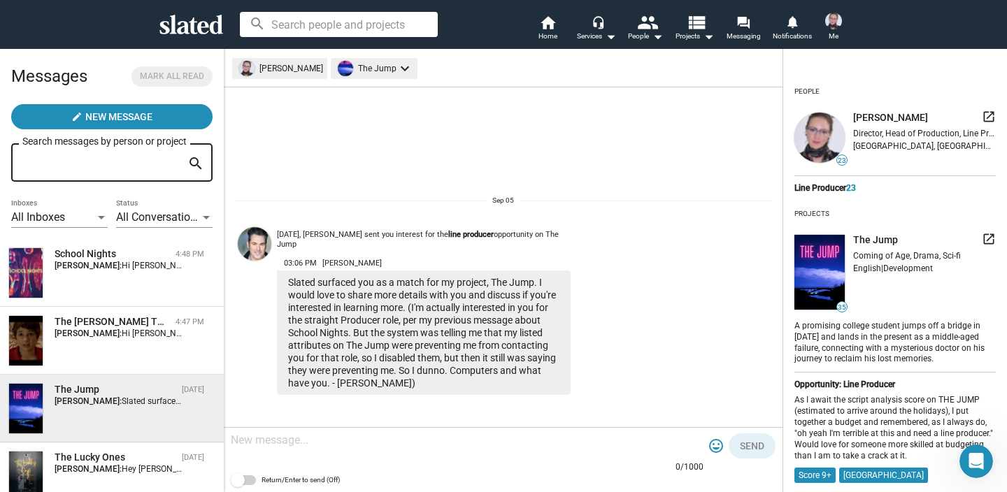
click at [455, 426] on div at bounding box center [467, 441] width 473 height 41
click at [455, 431] on div at bounding box center [467, 441] width 473 height 41
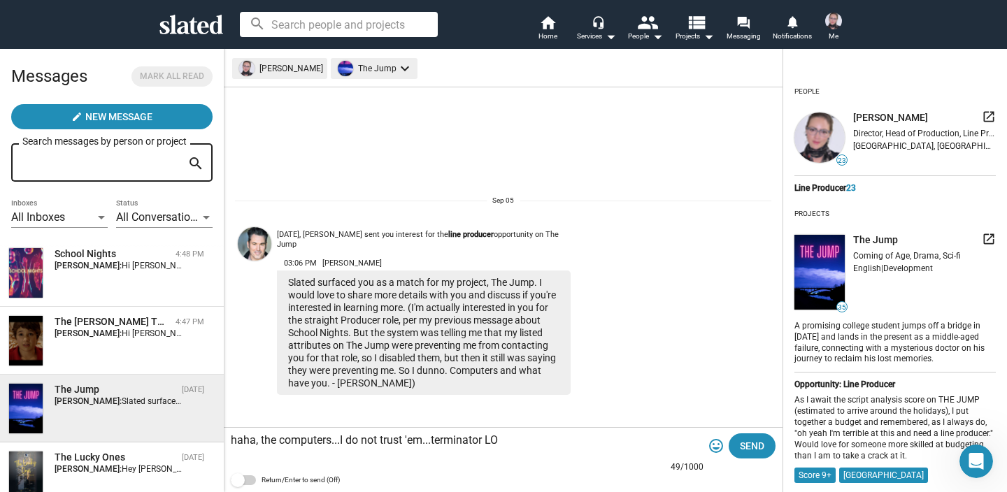
type textarea "haha, the computers...I do not trust 'em...terminator LOL"
drag, startPoint x: 570, startPoint y: 447, endPoint x: 165, endPoint y: 445, distance: 405.4
click at [165, 445] on div "Messages Mark all read create New Message Search messages by person or project …" at bounding box center [503, 270] width 1007 height 444
type textarea "all good, computers , no matter how far they've come, they still have bugs :)"
click at [741, 445] on span "Send" at bounding box center [752, 445] width 24 height 25
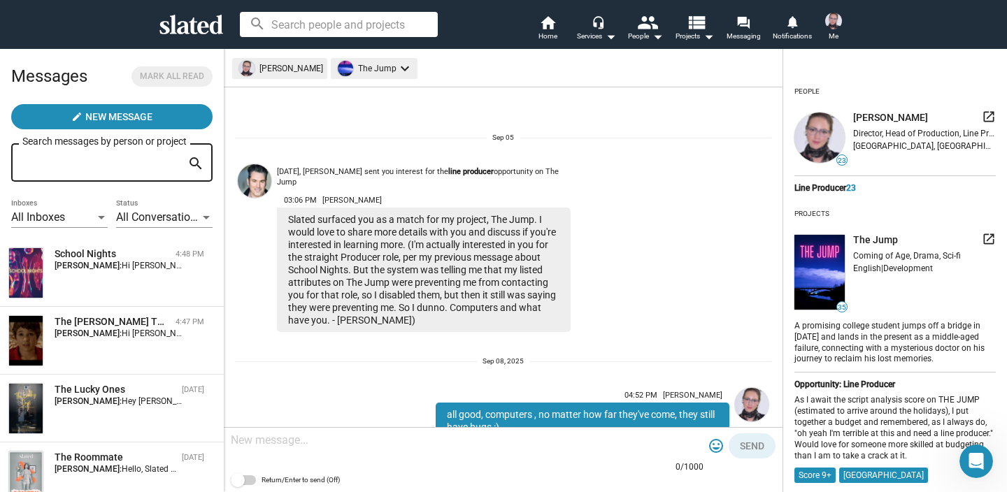
scroll to position [50, 0]
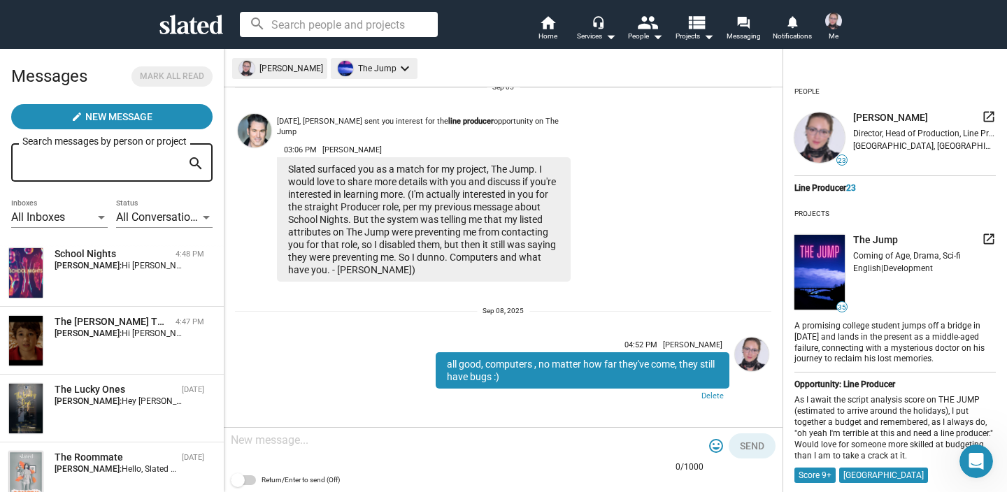
click at [870, 120] on span "[PERSON_NAME]" at bounding box center [890, 117] width 75 height 13
click at [815, 129] on img at bounding box center [819, 138] width 50 height 50
click at [832, 20] on img at bounding box center [833, 21] width 17 height 17
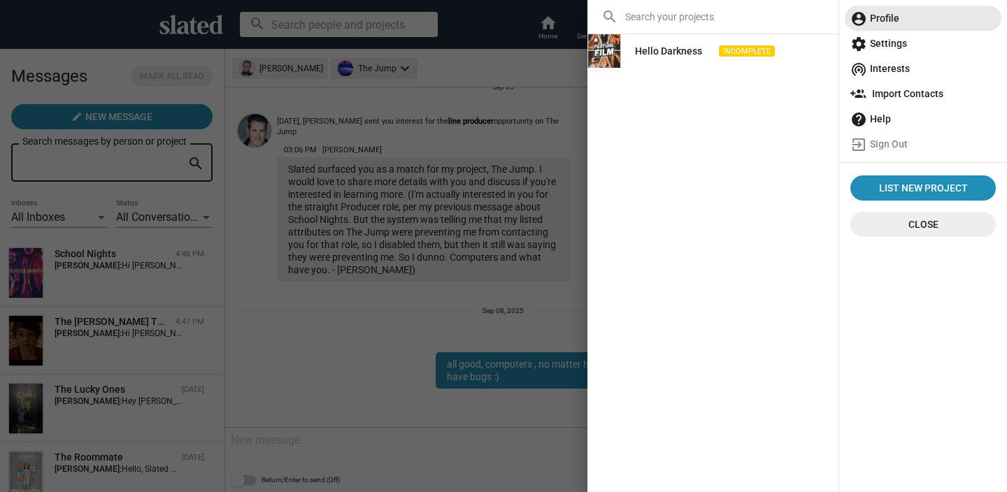
click at [879, 22] on span "account_circle Profile" at bounding box center [922, 18] width 145 height 25
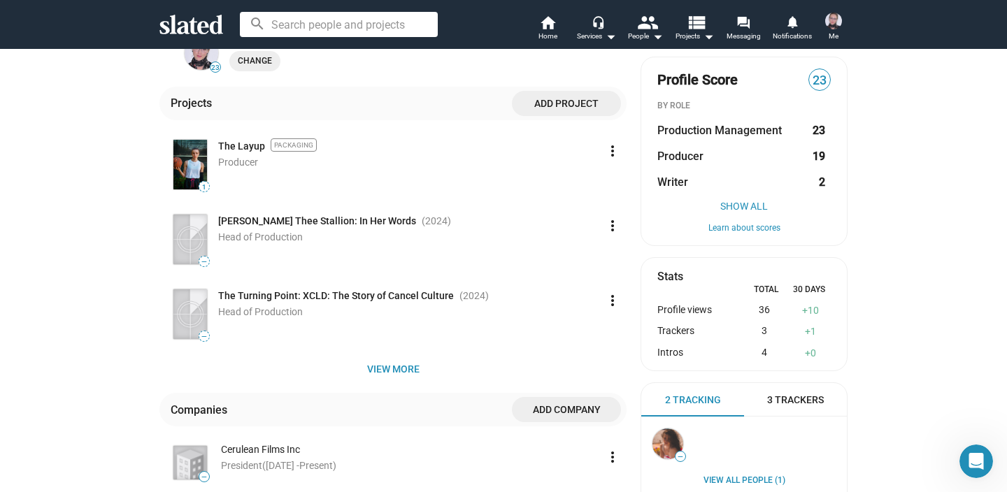
scroll to position [183, 0]
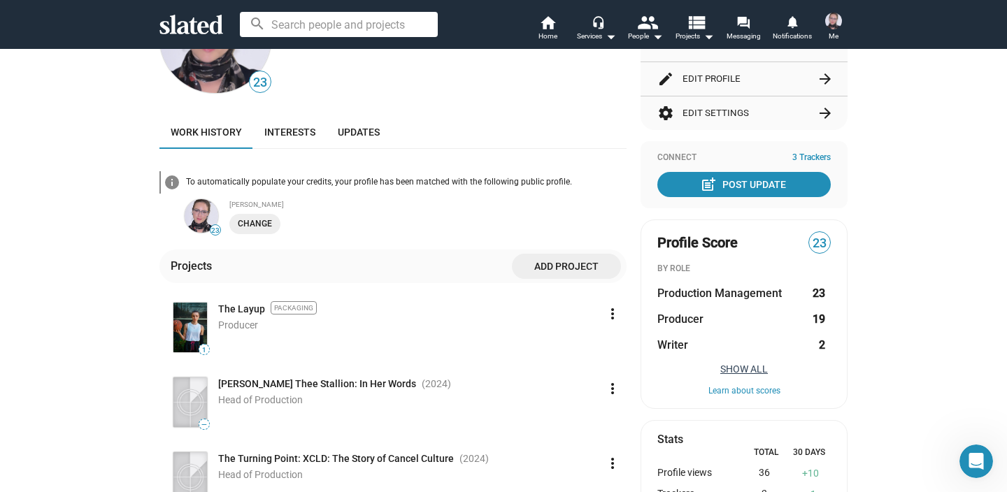
click at [742, 371] on button "Show All" at bounding box center [743, 368] width 173 height 11
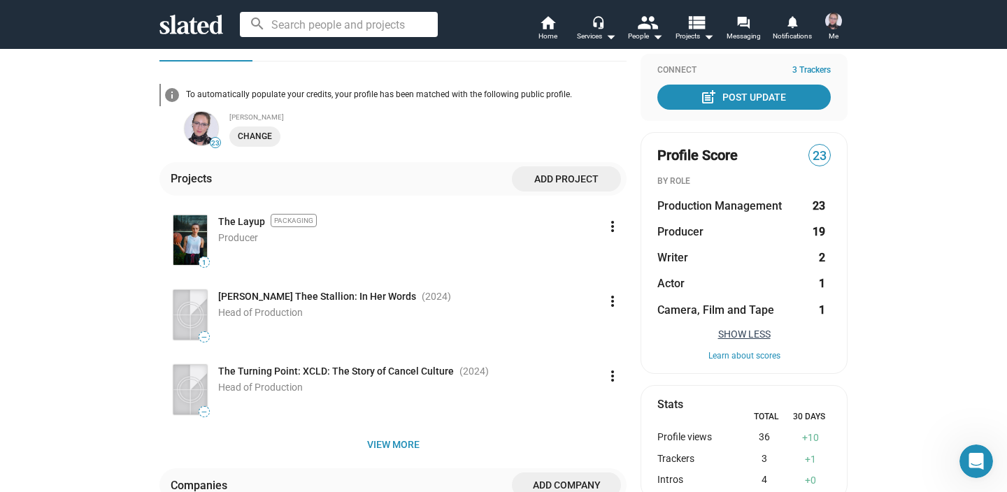
scroll to position [268, 0]
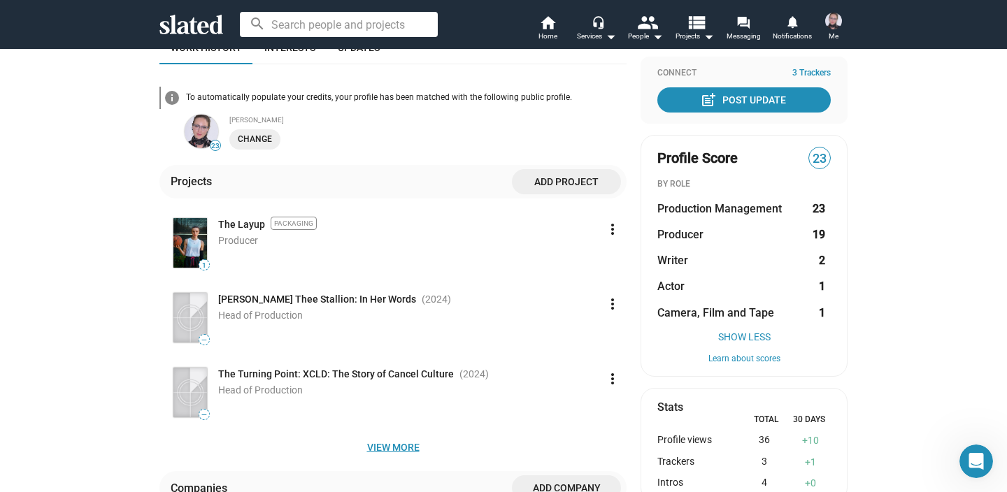
click at [377, 455] on span "View more" at bounding box center [393, 447] width 445 height 25
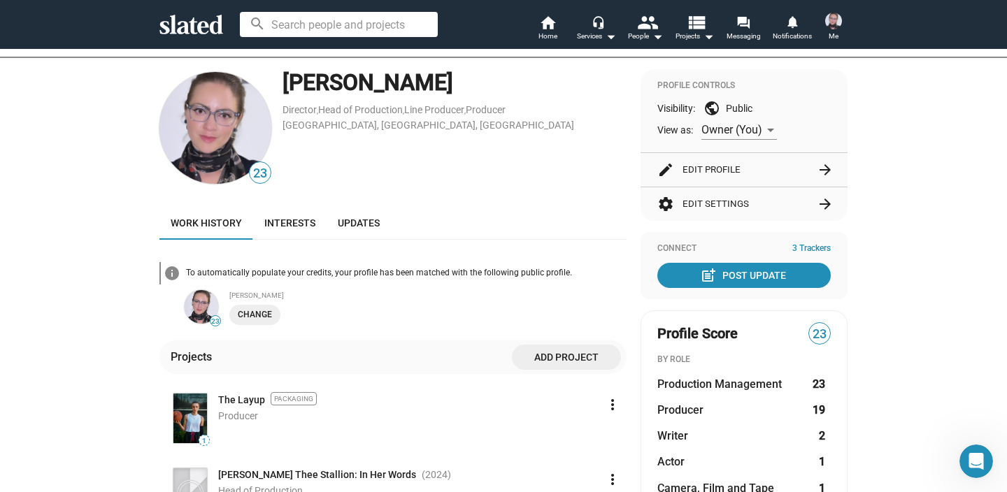
scroll to position [91, 0]
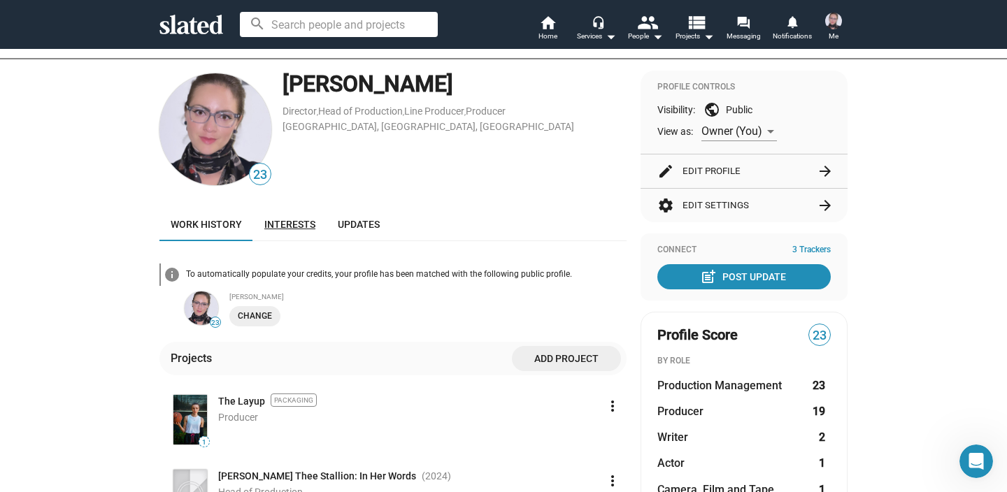
click at [289, 219] on span "Interests" at bounding box center [289, 224] width 51 height 11
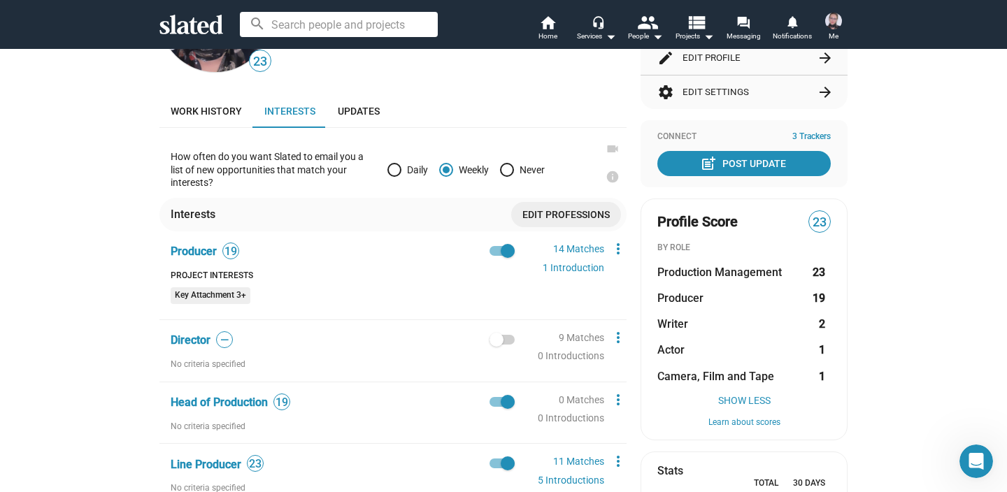
scroll to position [203, 0]
click at [552, 273] on link "1 Introduction" at bounding box center [573, 268] width 62 height 11
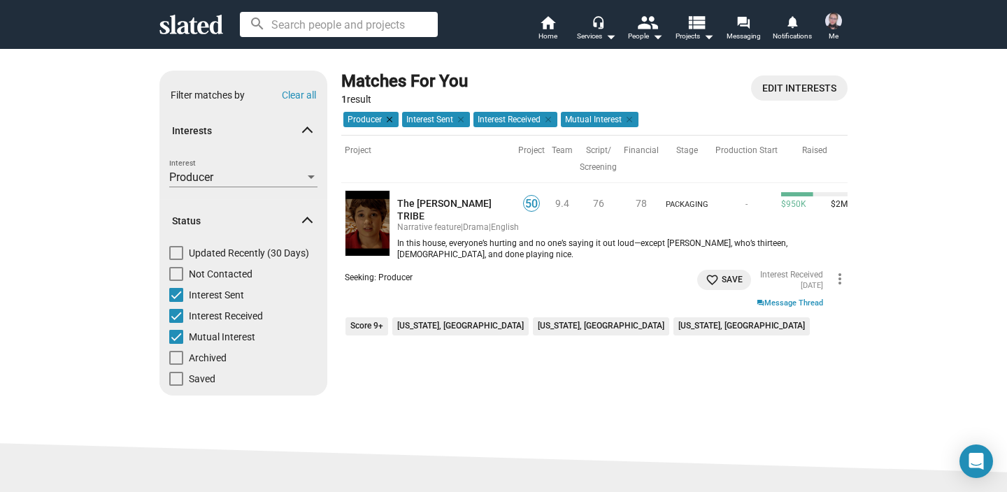
click at [389, 119] on mat-icon "clear" at bounding box center [388, 119] width 13 height 13
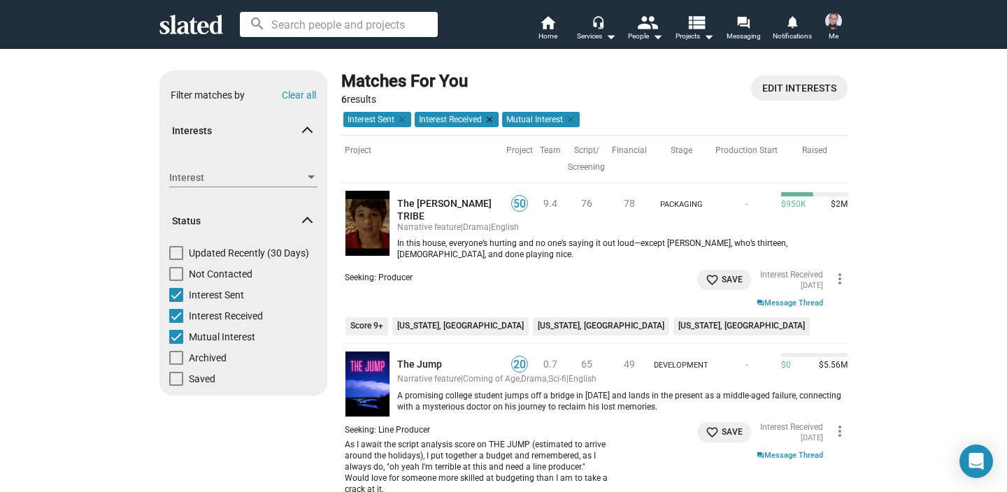
click at [489, 120] on mat-icon "clear" at bounding box center [488, 119] width 13 height 13
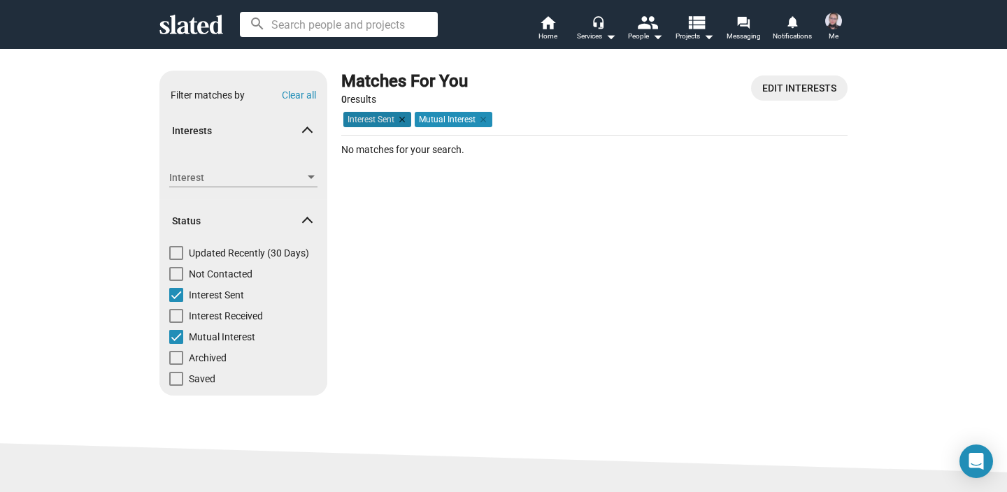
click at [401, 115] on mat-icon "clear" at bounding box center [400, 119] width 13 height 13
click at [178, 334] on span at bounding box center [176, 337] width 14 height 14
click at [176, 344] on input "Mutual Interest" at bounding box center [175, 344] width 1 height 1
checkbox input "false"
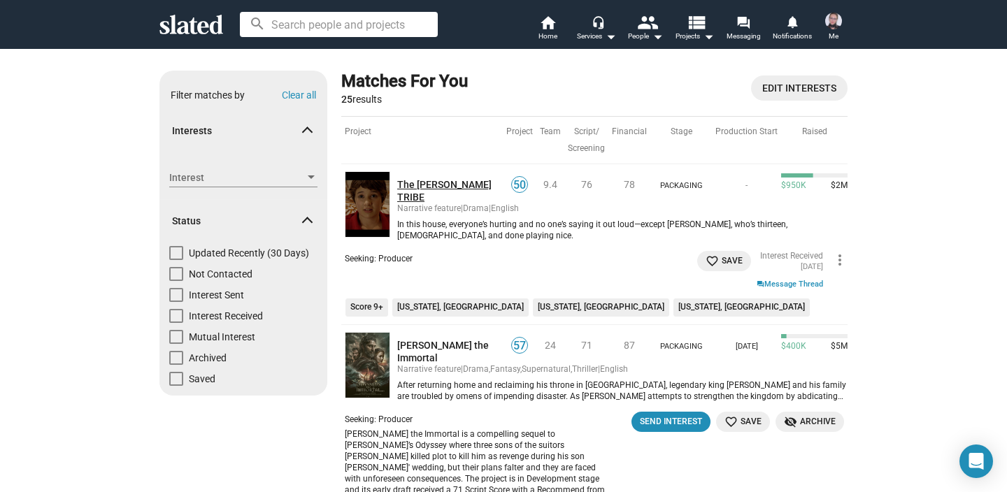
click at [433, 184] on link "The [PERSON_NAME] TRIBE" at bounding box center [450, 190] width 106 height 25
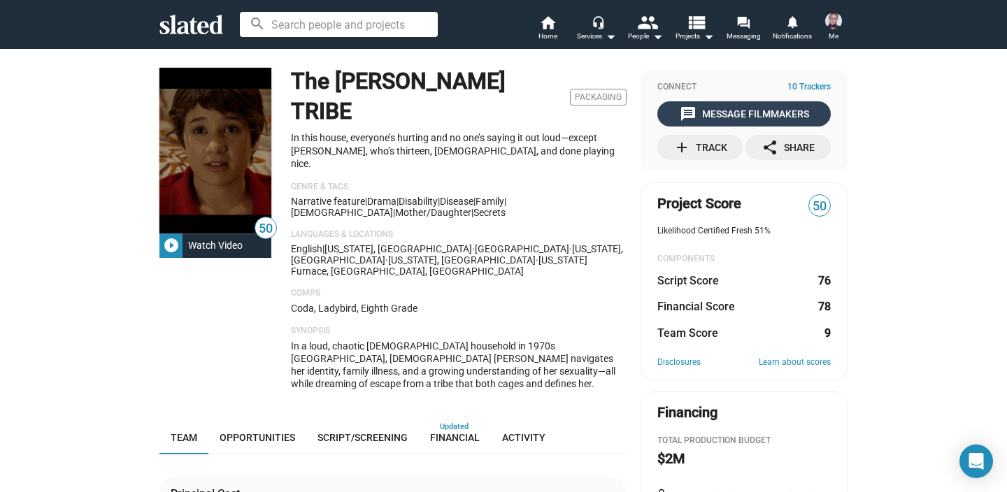
click at [686, 119] on mat-icon "message" at bounding box center [687, 114] width 17 height 17
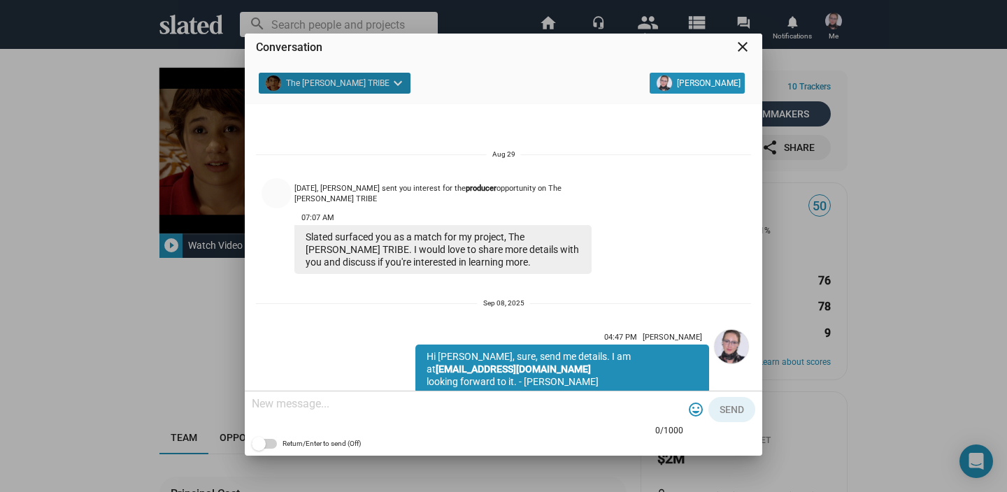
scroll to position [51, 0]
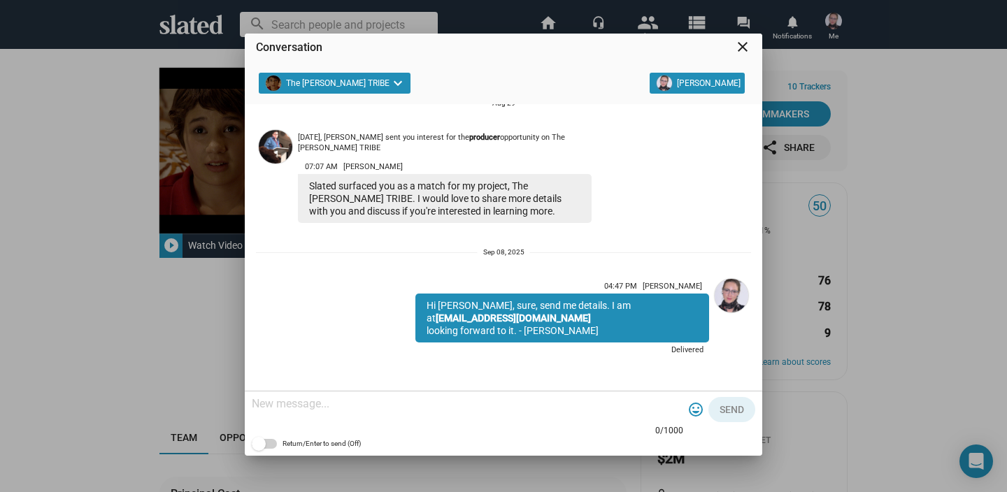
click at [744, 52] on mat-icon "close" at bounding box center [742, 46] width 17 height 17
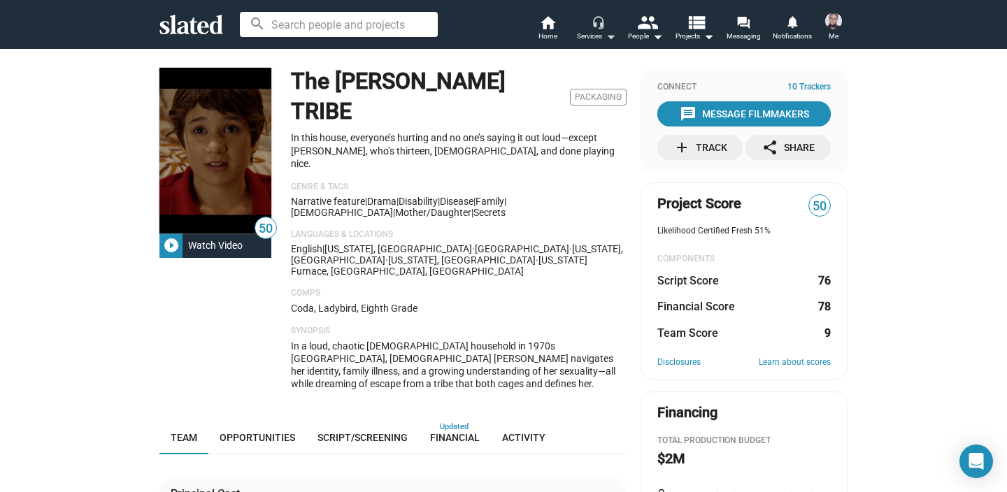
click at [607, 35] on mat-icon "arrow_drop_down" at bounding box center [610, 36] width 17 height 17
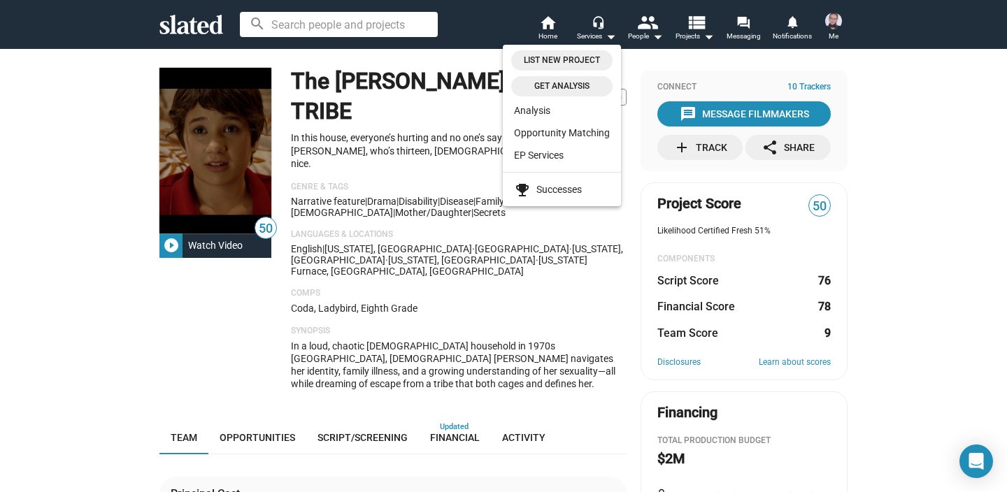
click at [934, 64] on div at bounding box center [503, 246] width 1007 height 492
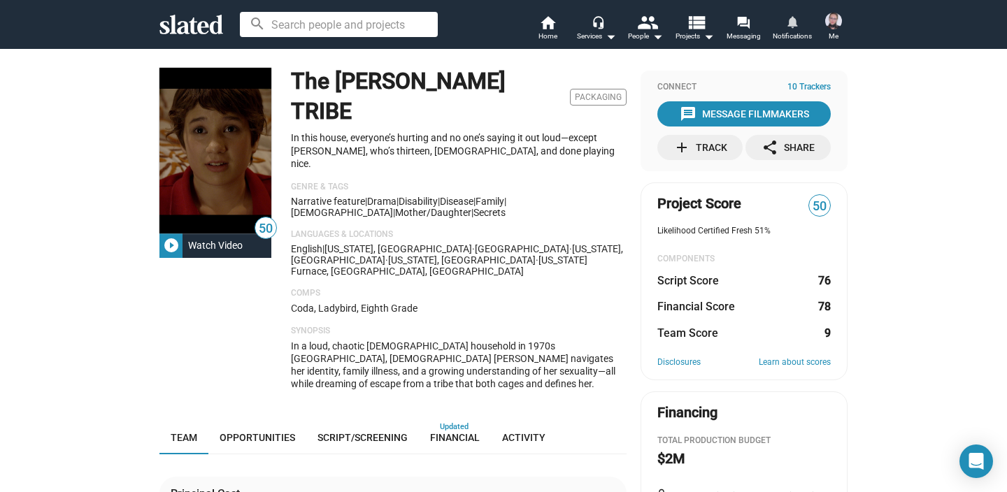
click at [791, 27] on mat-icon "notifications" at bounding box center [791, 21] width 13 height 13
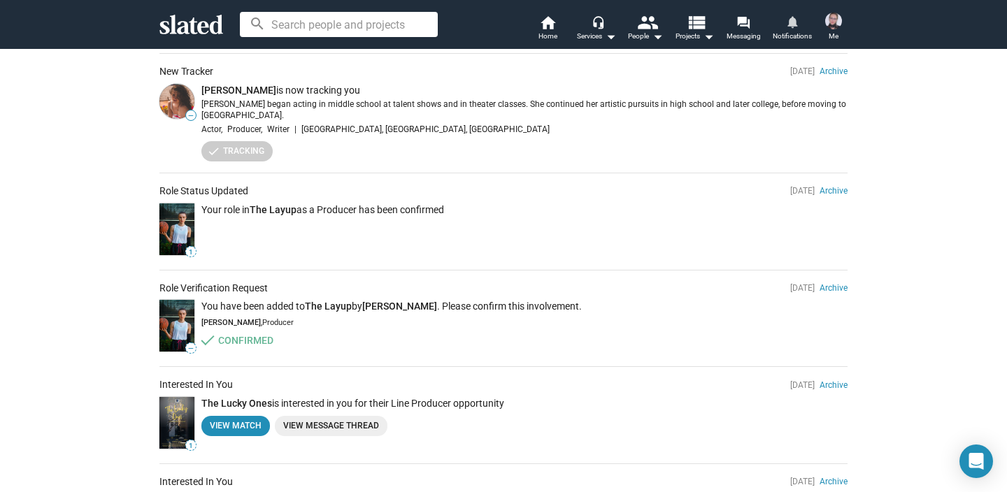
scroll to position [542, 0]
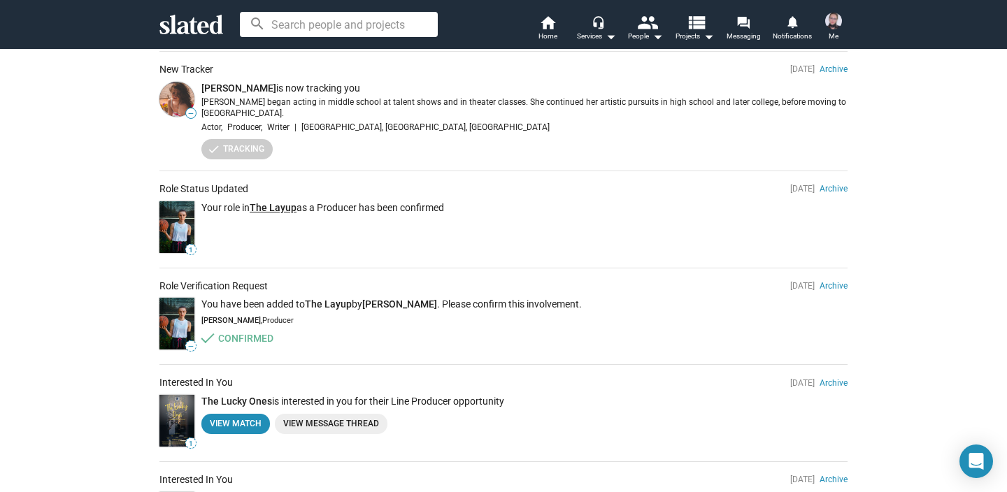
click at [257, 202] on link "The Layup" at bounding box center [273, 207] width 47 height 11
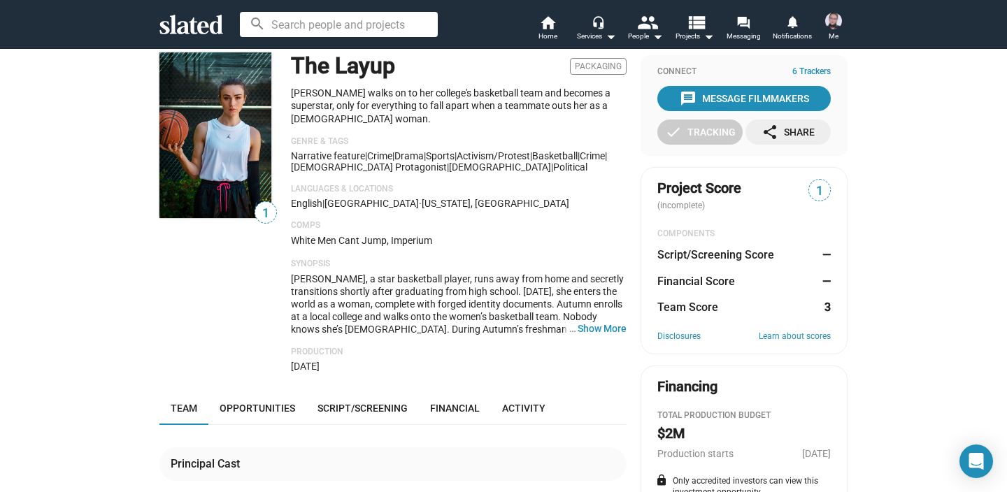
scroll to position [13, 0]
